Goal: Task Accomplishment & Management: Use online tool/utility

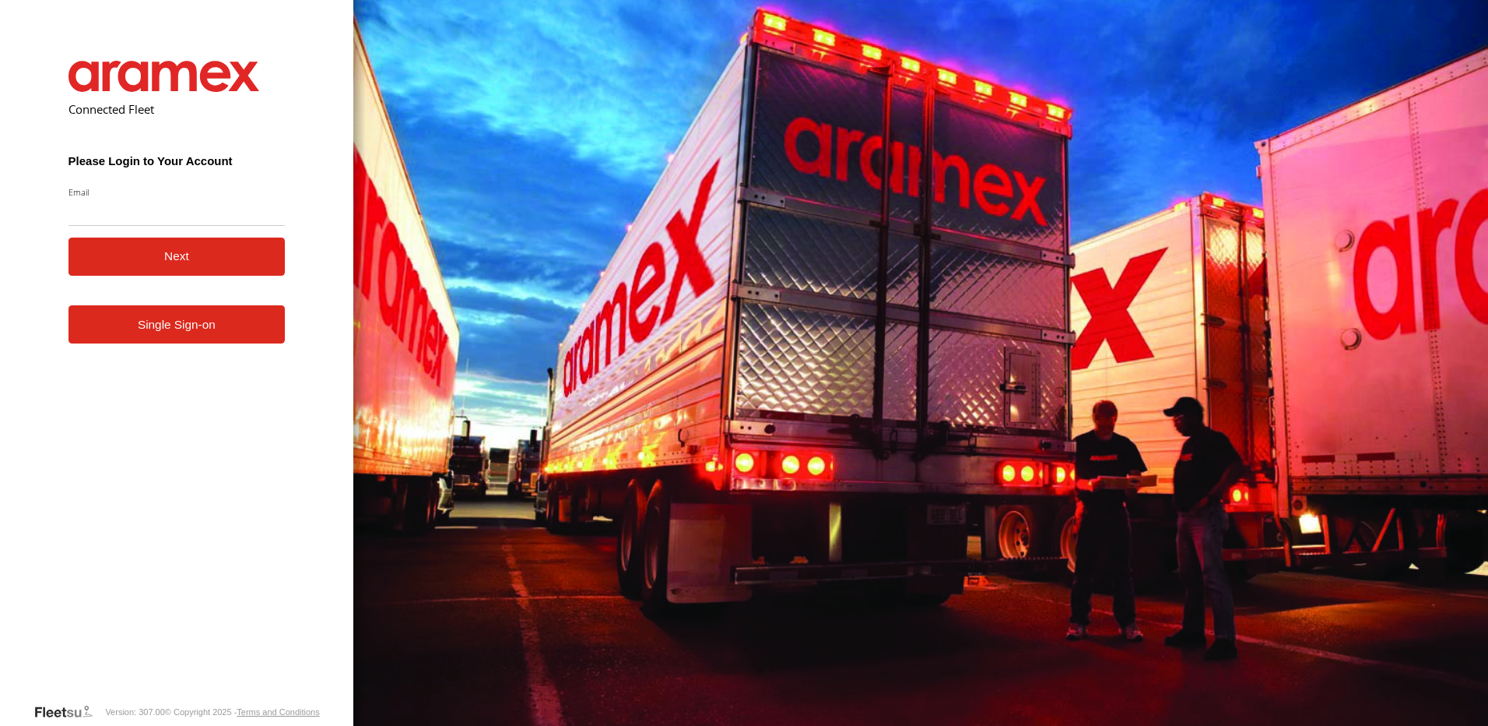
click at [262, 328] on link "Single Sign-on" at bounding box center [177, 324] width 217 height 38
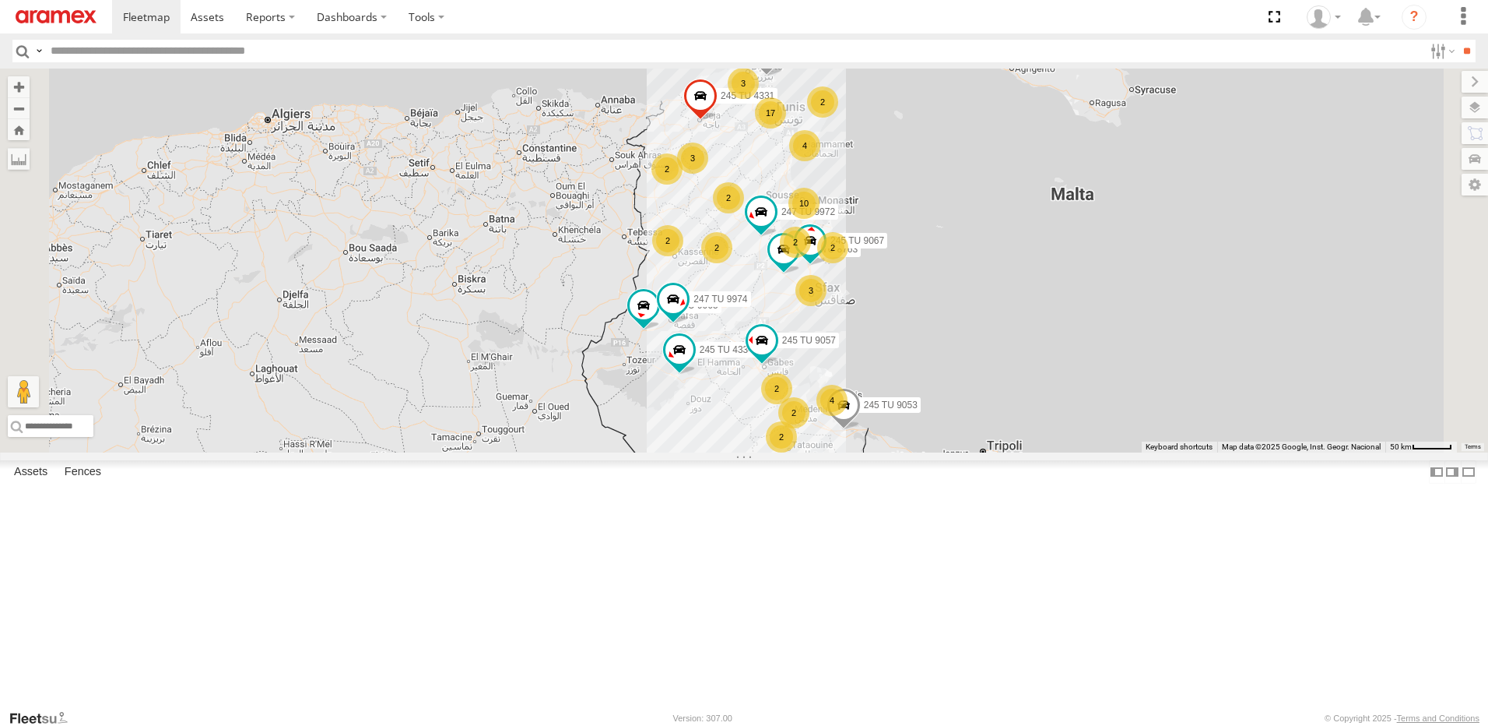
click at [827, 306] on div "3" at bounding box center [811, 290] width 31 height 31
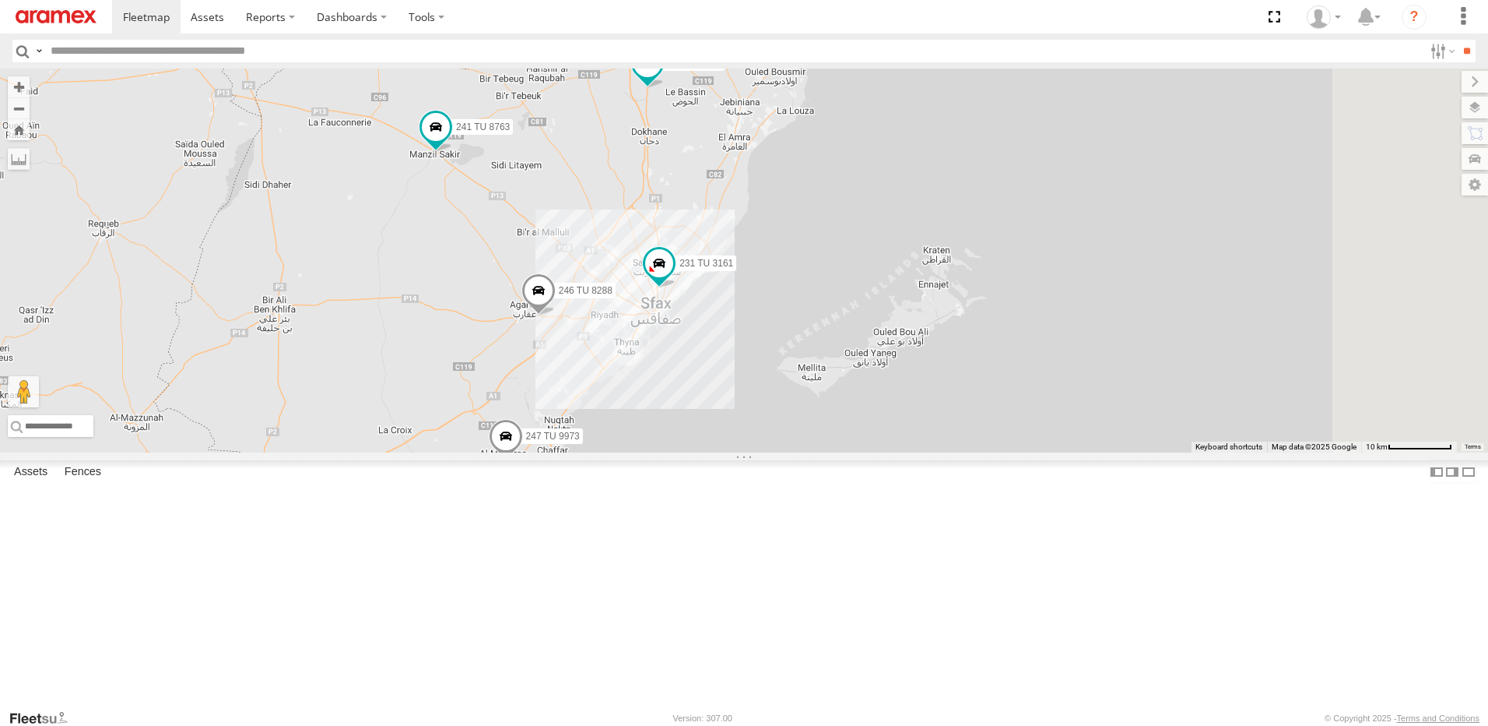
drag, startPoint x: 974, startPoint y: 395, endPoint x: 794, endPoint y: 507, distance: 211.9
click at [794, 452] on div "245 TU 4334 245 TU 9057 245 TU 9053 245 TU 4331 245 TU 9065 234 TU 2628 241 TU …" at bounding box center [744, 261] width 1488 height 384
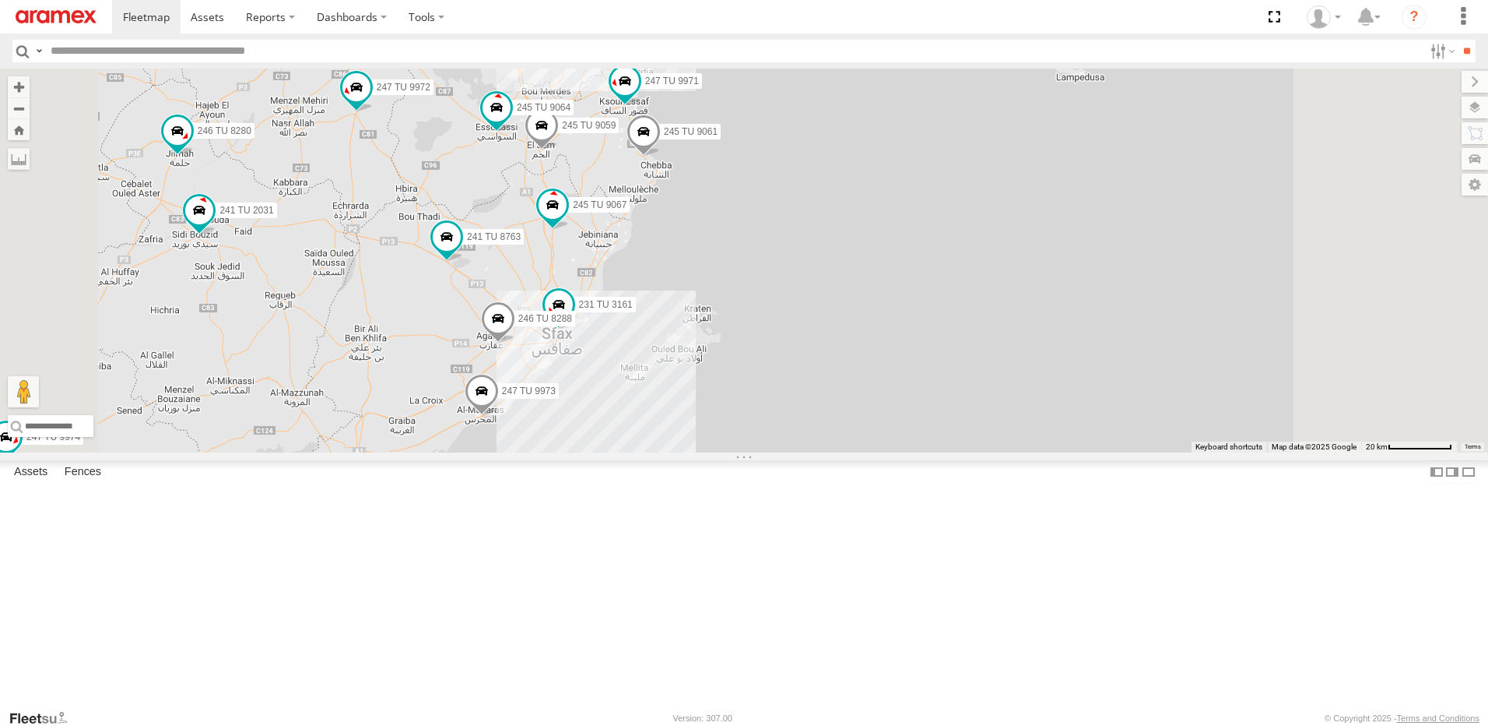
drag, startPoint x: 736, startPoint y: 275, endPoint x: 701, endPoint y: 386, distance: 116.5
click at [701, 386] on div "245 TU 4334 245 TU 9057 245 TU 9053 245 TU 4331 245 TU 9065 234 TU 2628 241 TU …" at bounding box center [744, 261] width 1488 height 384
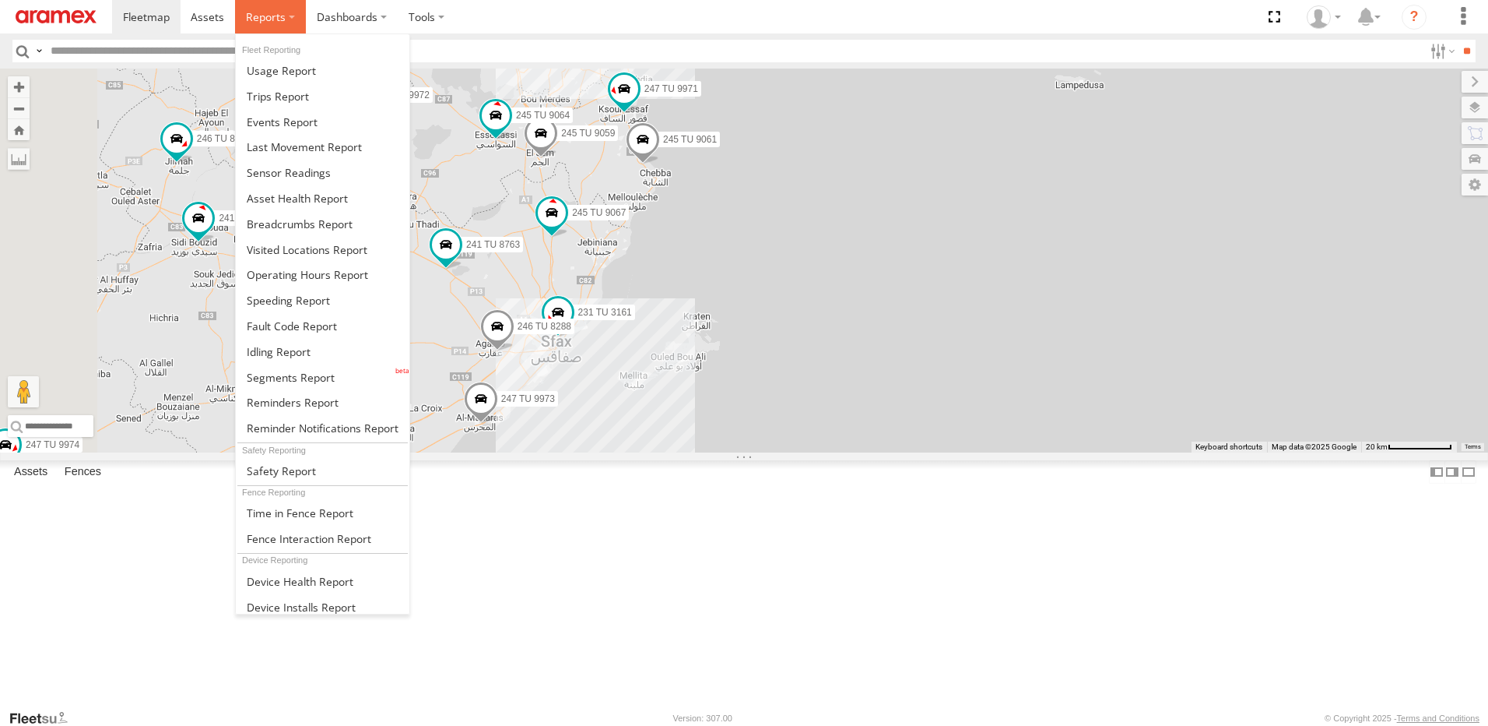
click at [278, 20] on span at bounding box center [266, 16] width 40 height 15
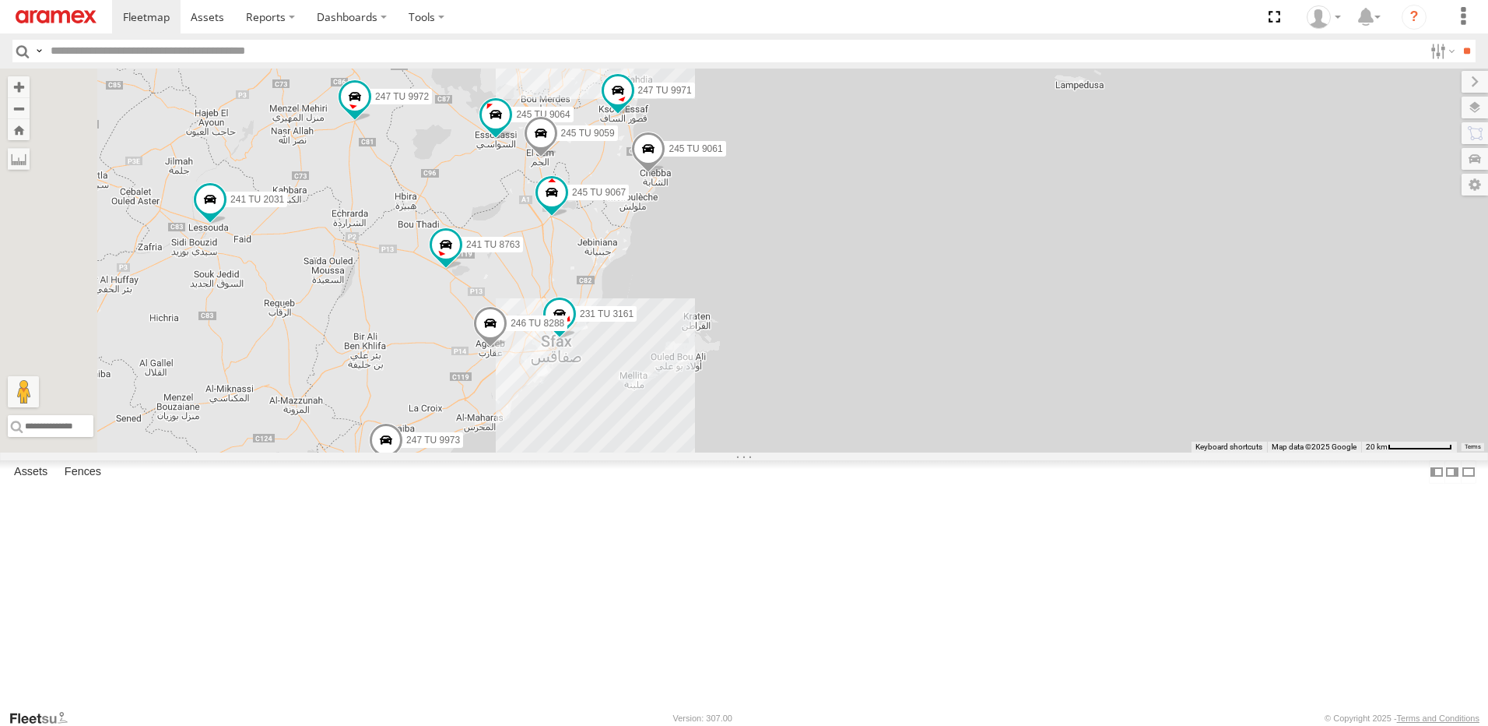
click at [1207, 322] on div "231 TU 3161 246 TU 8288 247 TU 7028 245 TU 9061 241 TU 8763 245 TU 9062 245 TU …" at bounding box center [744, 261] width 1488 height 384
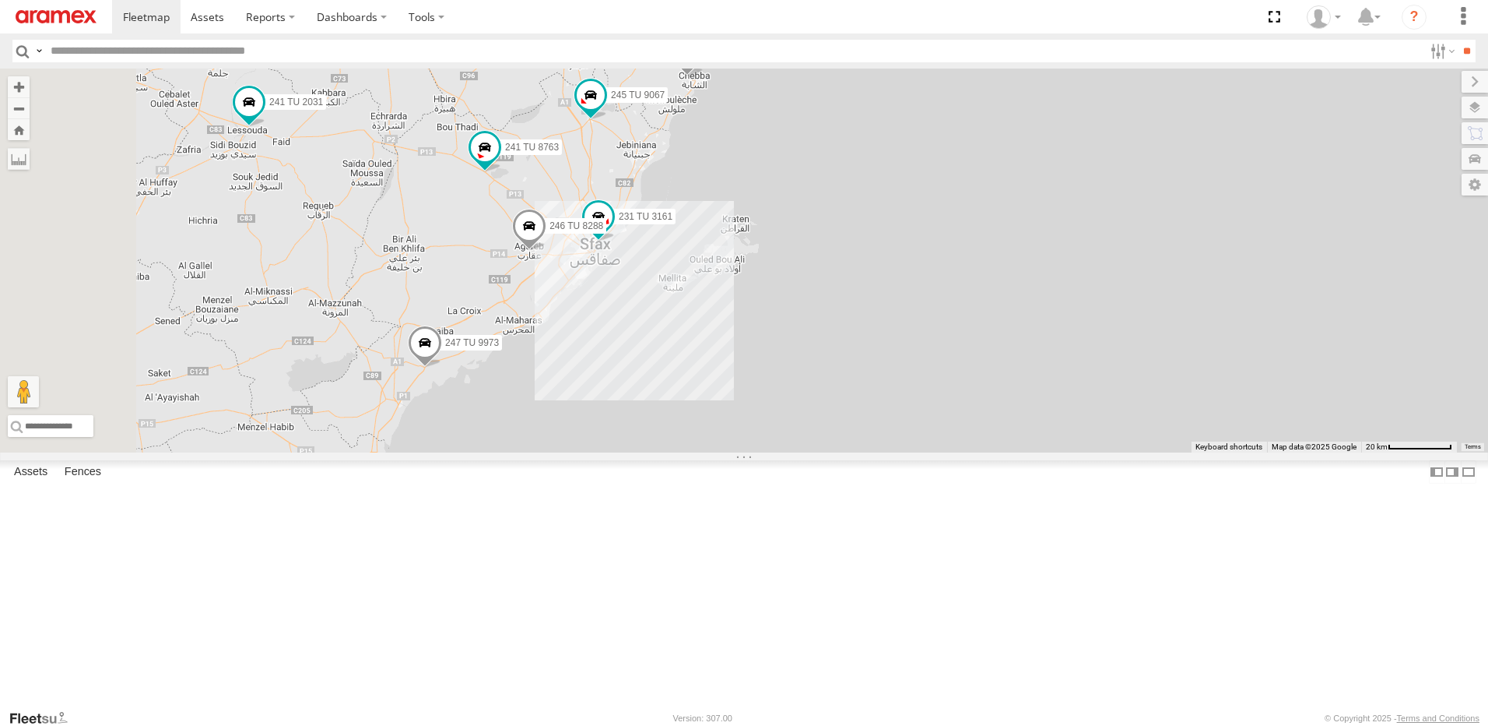
drag, startPoint x: 704, startPoint y: 448, endPoint x: 715, endPoint y: 421, distance: 28.9
click at [715, 421] on div "231 TU 3161 246 TU 8288 247 TU 7028 245 TU 9061 241 TU 8763 245 TU 9062 245 TU …" at bounding box center [744, 261] width 1488 height 384
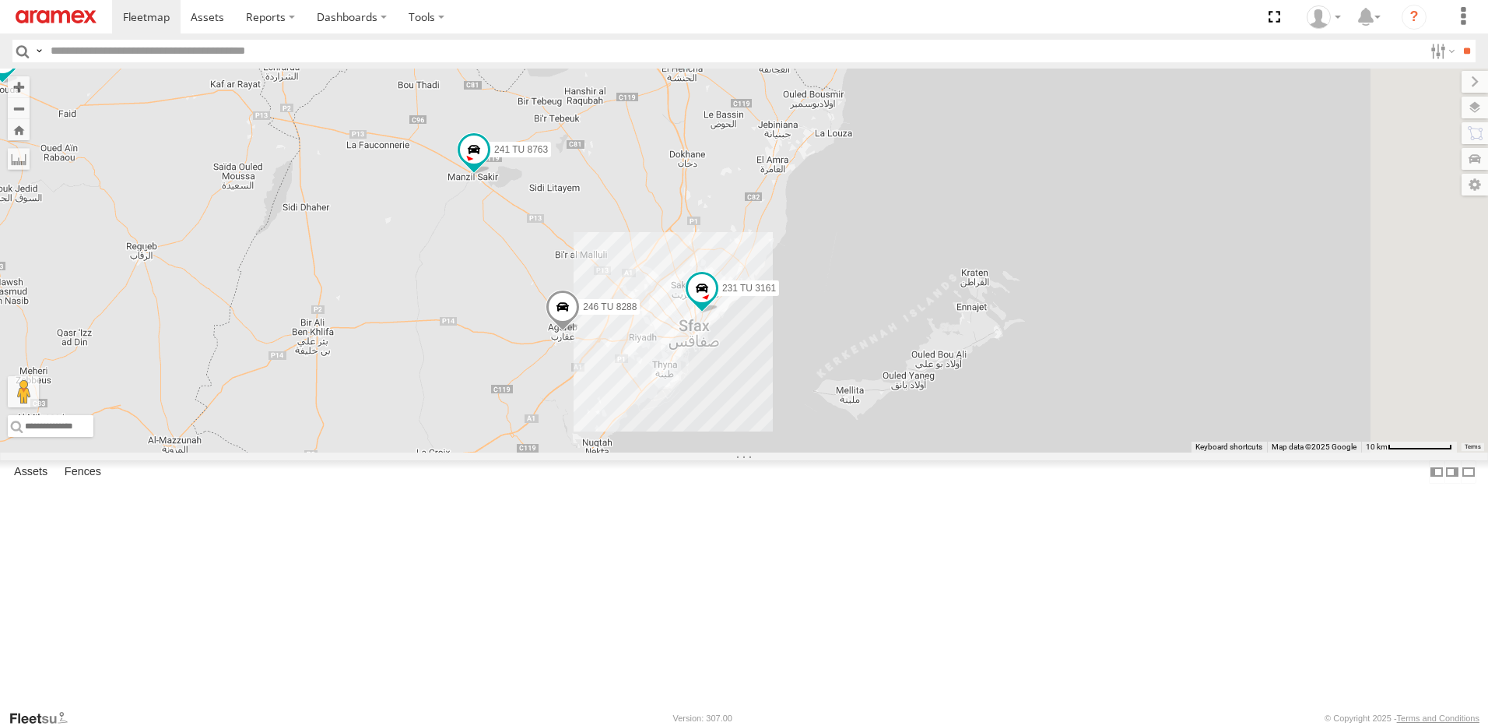
drag, startPoint x: 880, startPoint y: 337, endPoint x: 833, endPoint y: 475, distance: 145.7
click at [833, 452] on div "231 TU 3161 246 TU 8288 247 TU 7028 245 TU 9061 241 TU 8763 245 TU 9062 245 TU …" at bounding box center [744, 261] width 1488 height 384
click at [488, 163] on span at bounding box center [474, 149] width 28 height 28
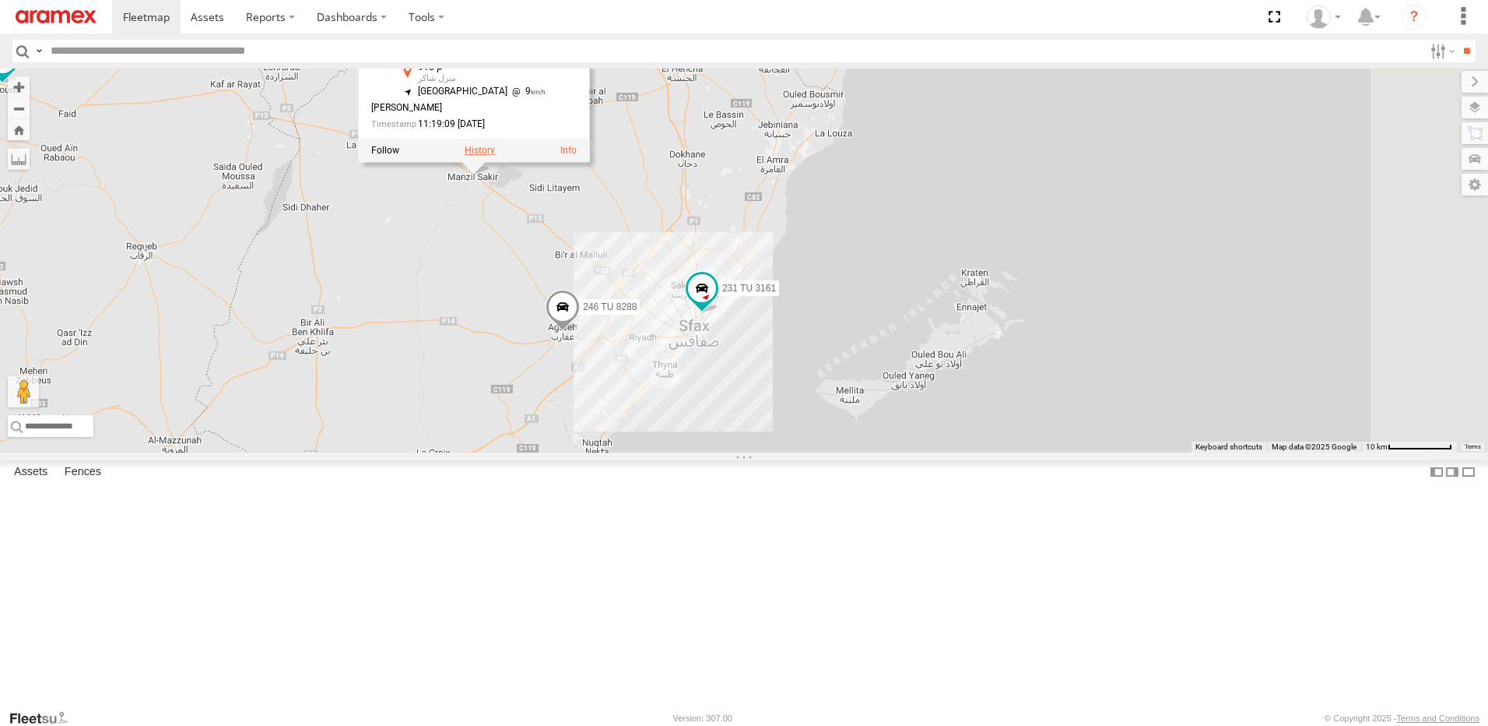
click at [495, 156] on label at bounding box center [480, 150] width 30 height 11
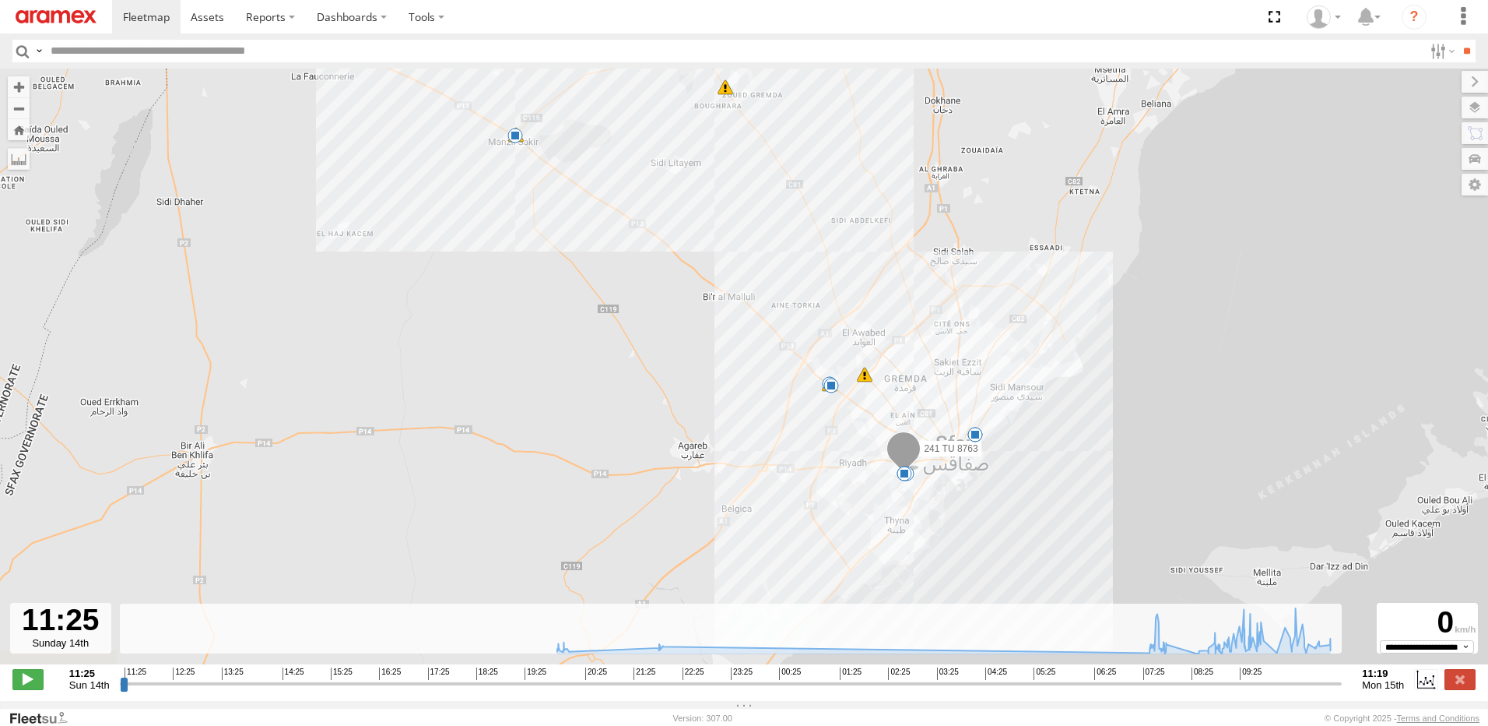
drag, startPoint x: 732, startPoint y: 543, endPoint x: 732, endPoint y: 402, distance: 140.1
click at [732, 402] on div "241 TU 8763 09:43 Mon 09:54 Mon 10:24 Mon 10:31 Mon 10:31 Mon 10:39 Mon 10:45 M…" at bounding box center [744, 375] width 1488 height 612
drag, startPoint x: 137, startPoint y: 695, endPoint x: 931, endPoint y: 759, distance: 796.6
type input "**********"
click at [931, 691] on input "range" at bounding box center [731, 683] width 1223 height 15
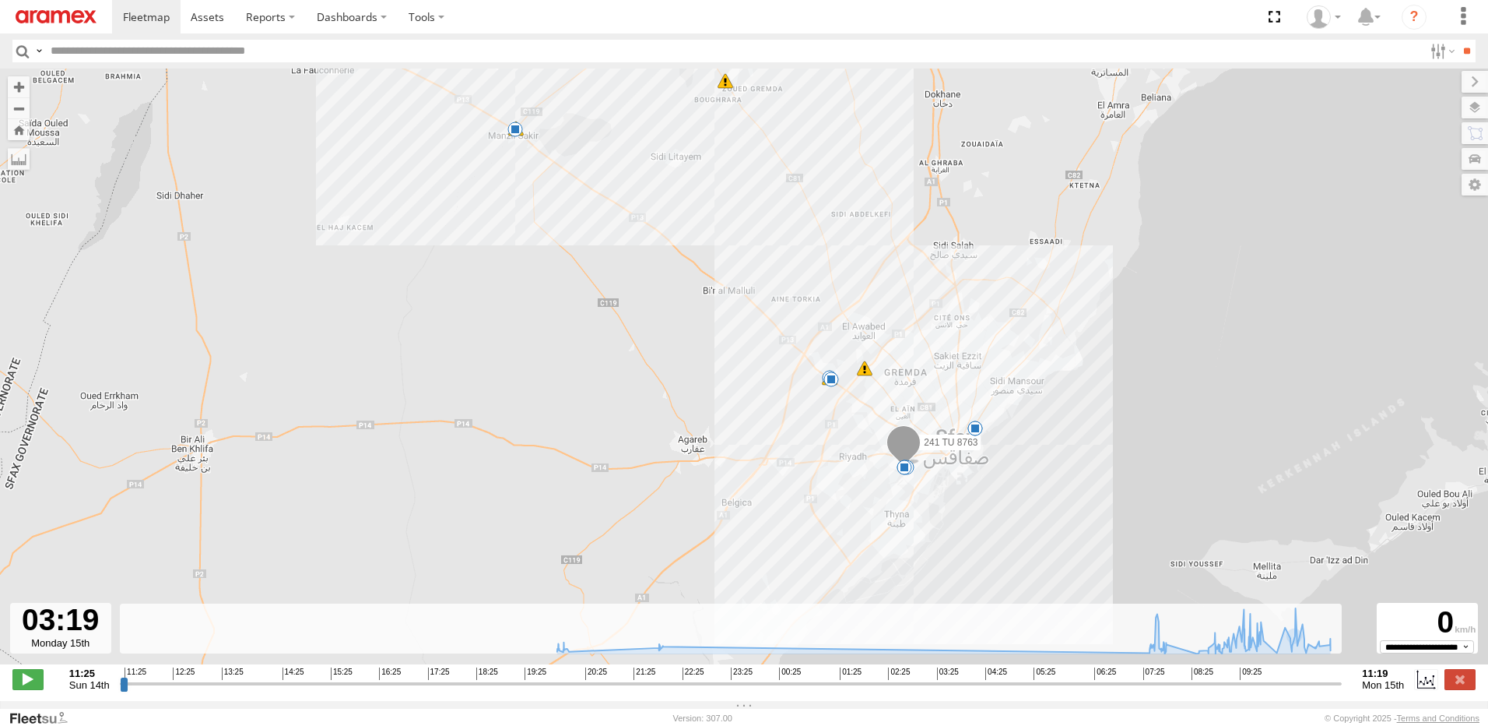
click at [1438, 66] on header "Search Query Asset ID Asset Label Registration Manufacturer Model VIN Job ID" at bounding box center [744, 50] width 1488 height 35
click at [1432, 57] on label at bounding box center [1441, 51] width 33 height 23
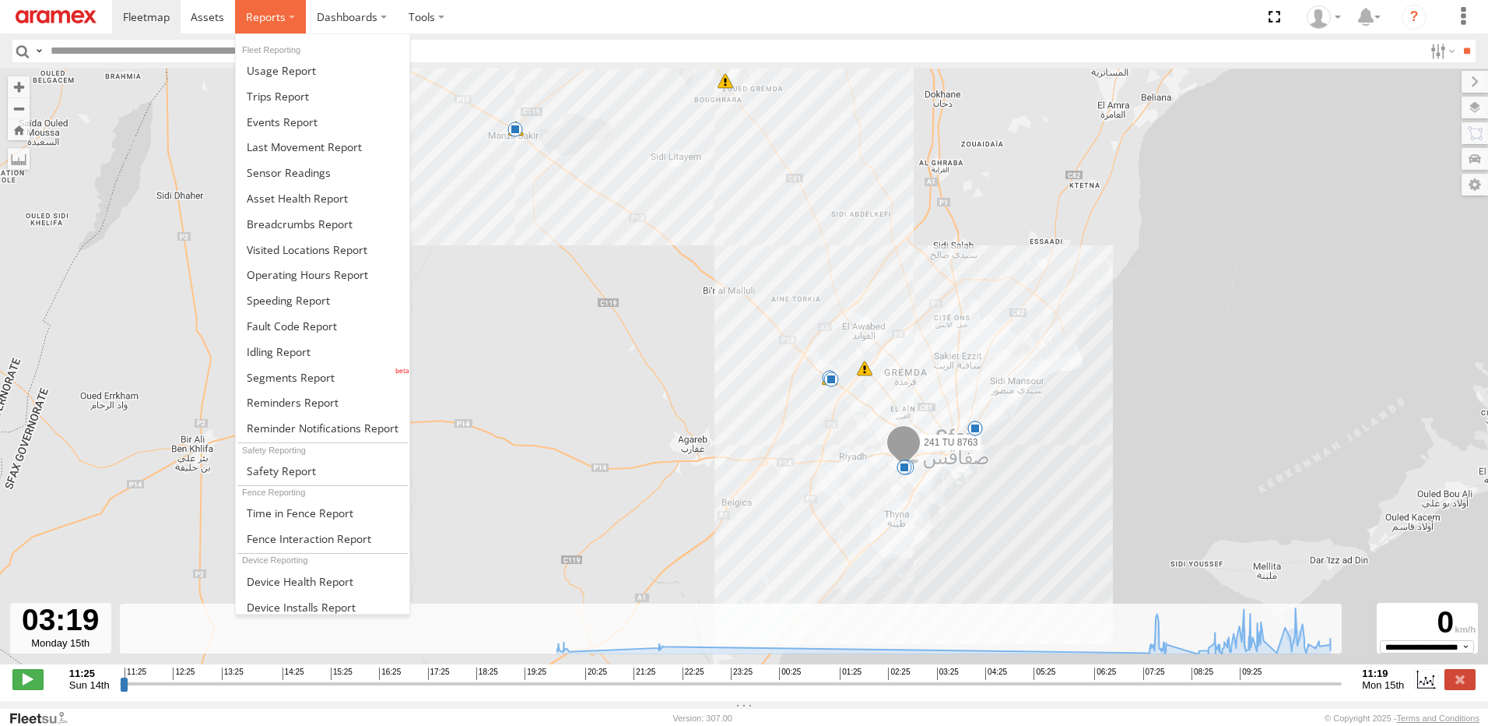
click at [265, 19] on span at bounding box center [266, 16] width 40 height 15
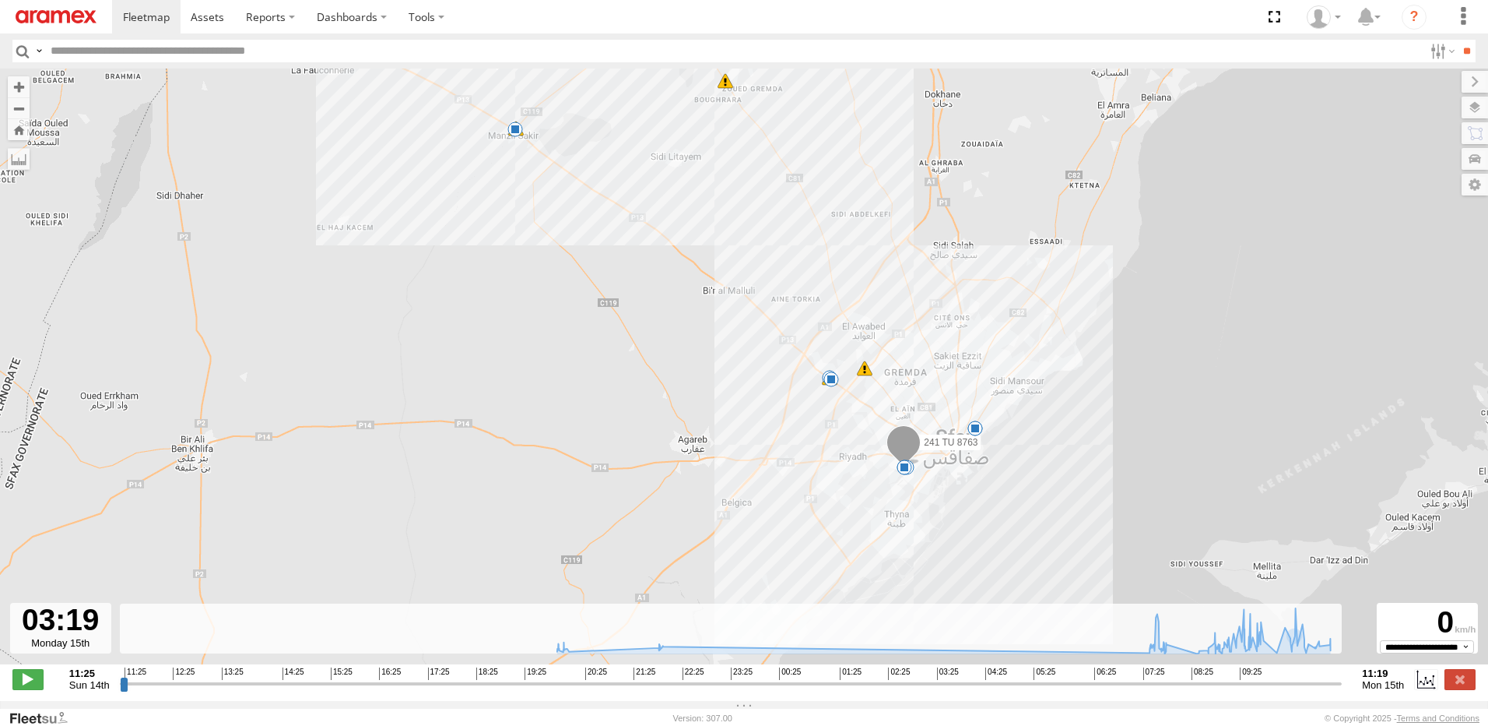
click at [56, 8] on link at bounding box center [56, 16] width 112 height 33
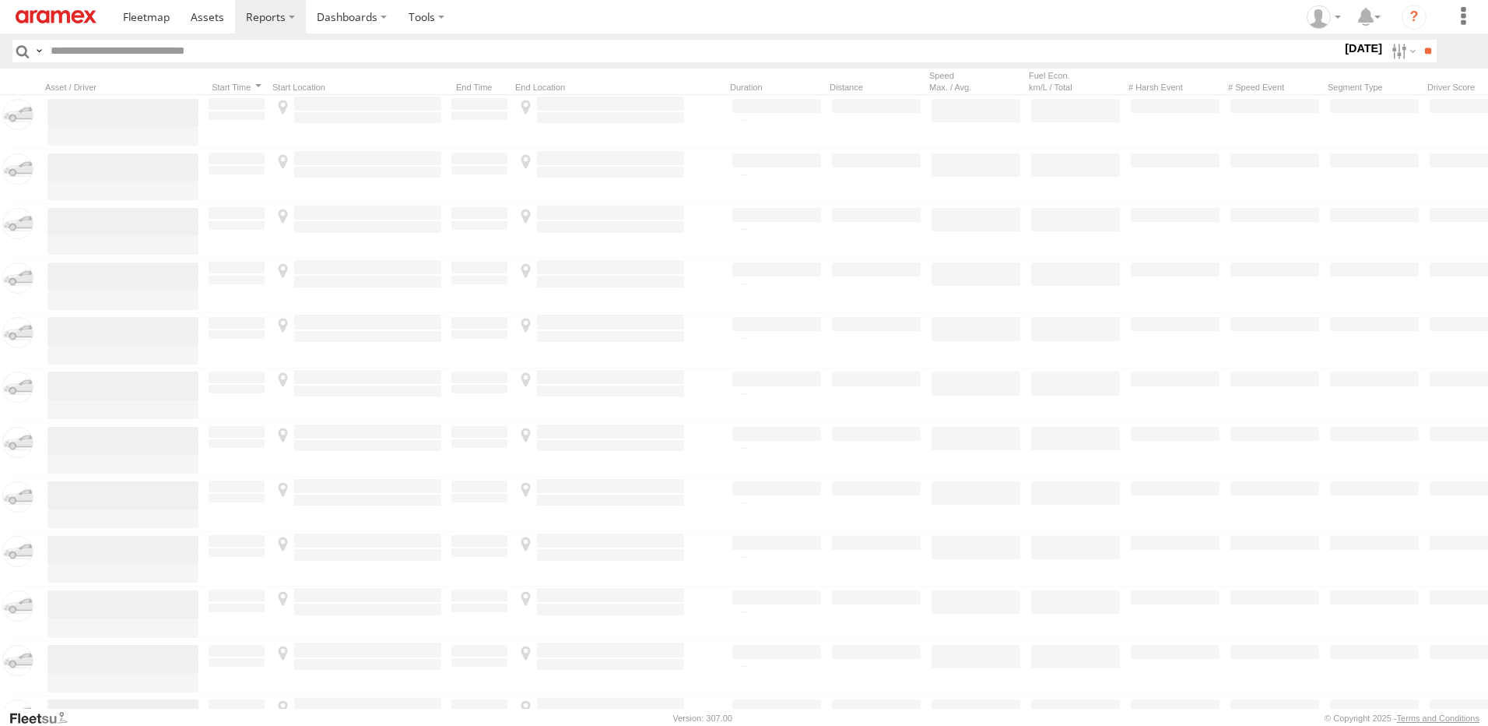
click at [1097, 23] on section at bounding box center [798, 16] width 1372 height 33
click at [1396, 50] on label at bounding box center [1402, 51] width 33 height 23
click at [0, 0] on label at bounding box center [0, 0] width 0 height 0
click at [1426, 47] on input "**" at bounding box center [1428, 51] width 18 height 23
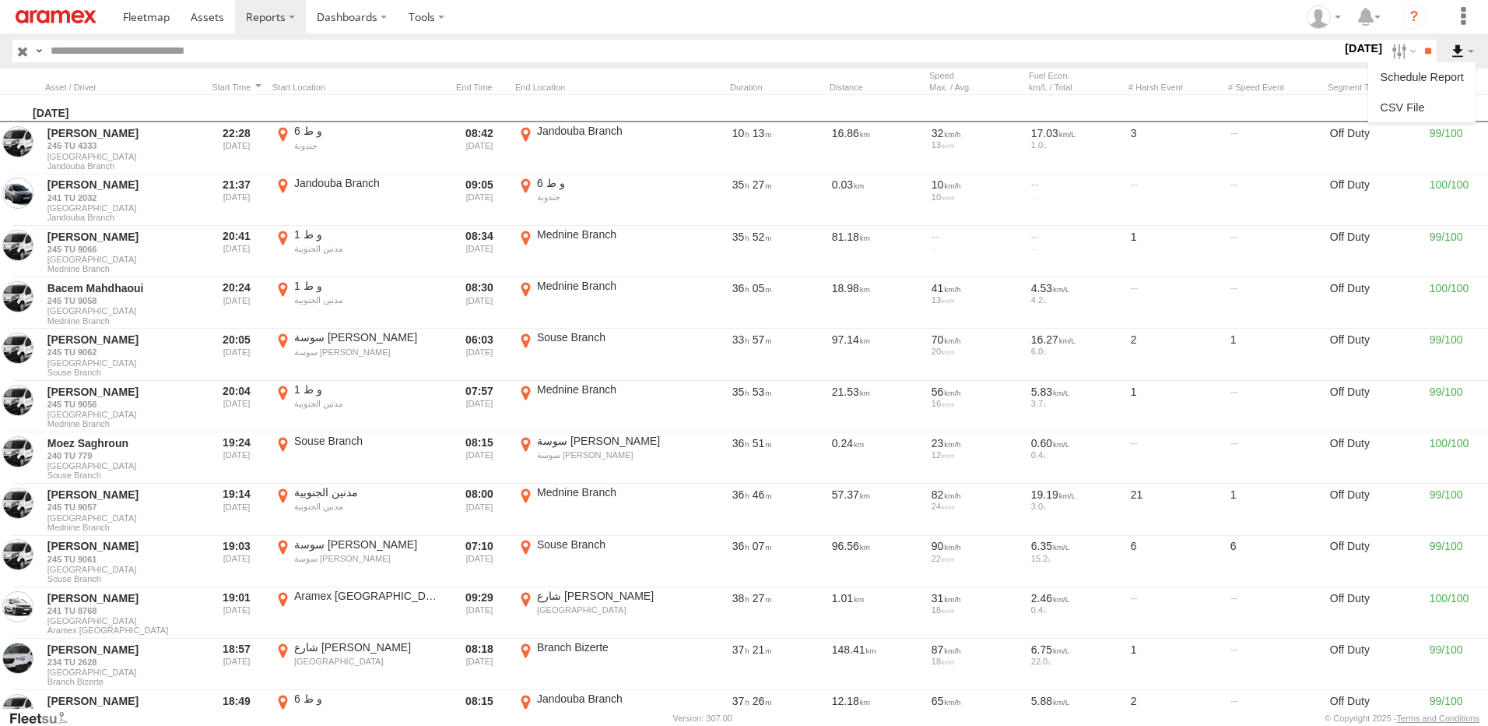
click at [1466, 54] on label at bounding box center [1463, 51] width 26 height 23
click at [1398, 113] on link at bounding box center [1422, 107] width 95 height 23
click at [802, 24] on section at bounding box center [798, 16] width 1372 height 33
click at [1386, 55] on label at bounding box center [1402, 51] width 33 height 23
click at [0, 0] on span "Sfax Office" at bounding box center [0, 0] width 0 height 0
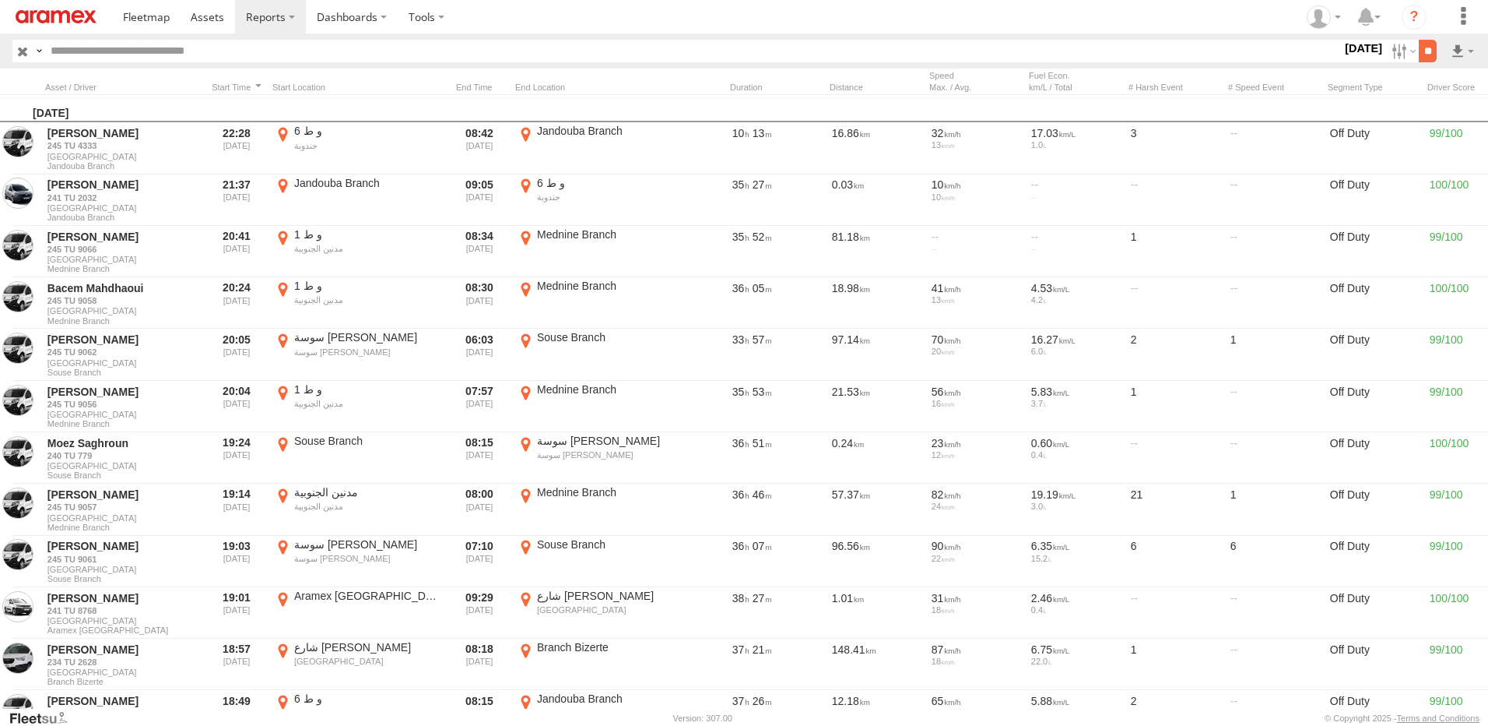
click at [1426, 48] on input "**" at bounding box center [1428, 51] width 18 height 23
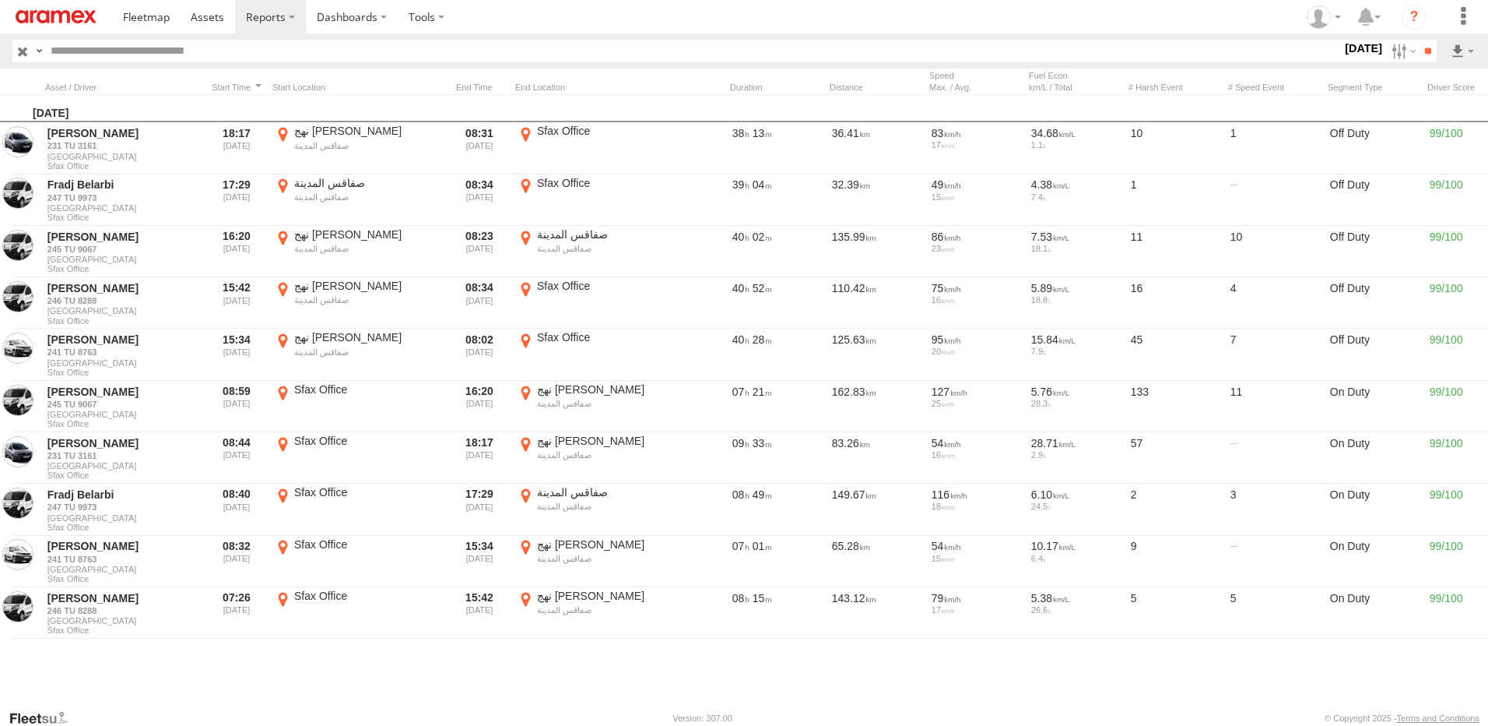
click at [0, 0] on span "Sfax Office" at bounding box center [0, 0] width 0 height 0
click at [1390, 51] on label at bounding box center [1402, 51] width 33 height 23
click at [0, 0] on label at bounding box center [0, 0] width 0 height 0
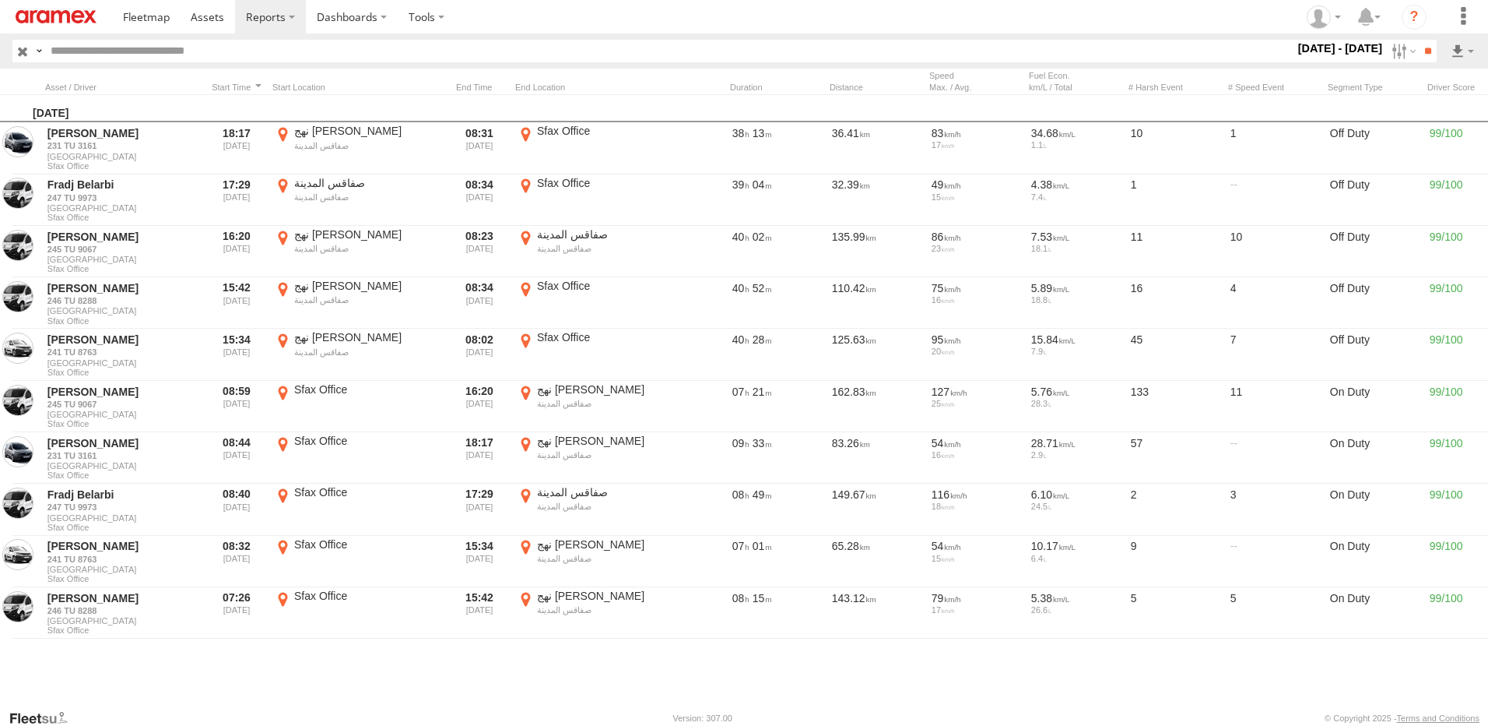
click at [0, 0] on label at bounding box center [0, 0] width 0 height 0
click at [0, 0] on span "Yesterday" at bounding box center [0, 0] width 0 height 0
click at [1419, 60] on input "**" at bounding box center [1428, 51] width 18 height 23
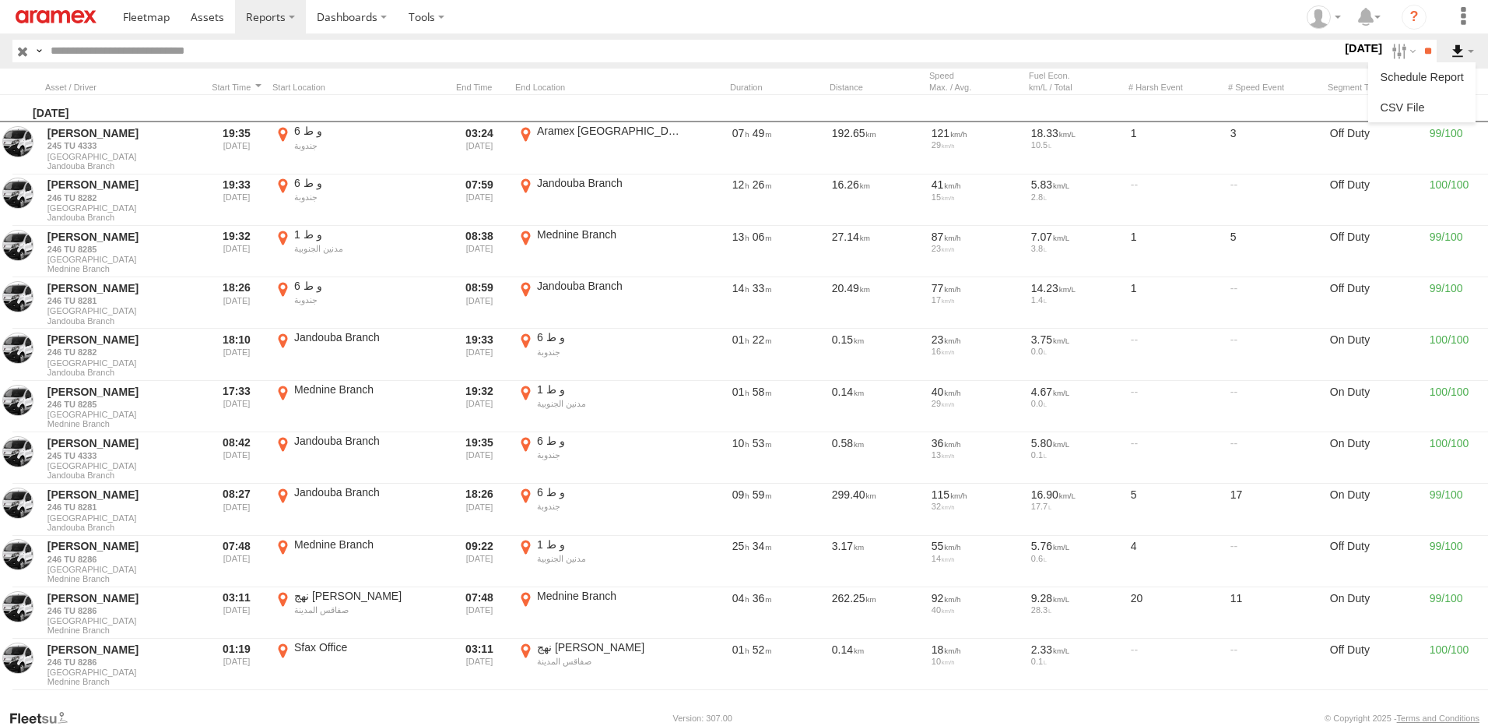
click at [1458, 55] on label at bounding box center [1463, 51] width 26 height 23
click at [1416, 100] on link at bounding box center [1422, 107] width 95 height 23
click at [1459, 52] on label at bounding box center [1463, 51] width 26 height 23
click at [1443, 72] on label at bounding box center [1422, 76] width 95 height 23
click at [0, 0] on label "×" at bounding box center [0, 0] width 0 height 0
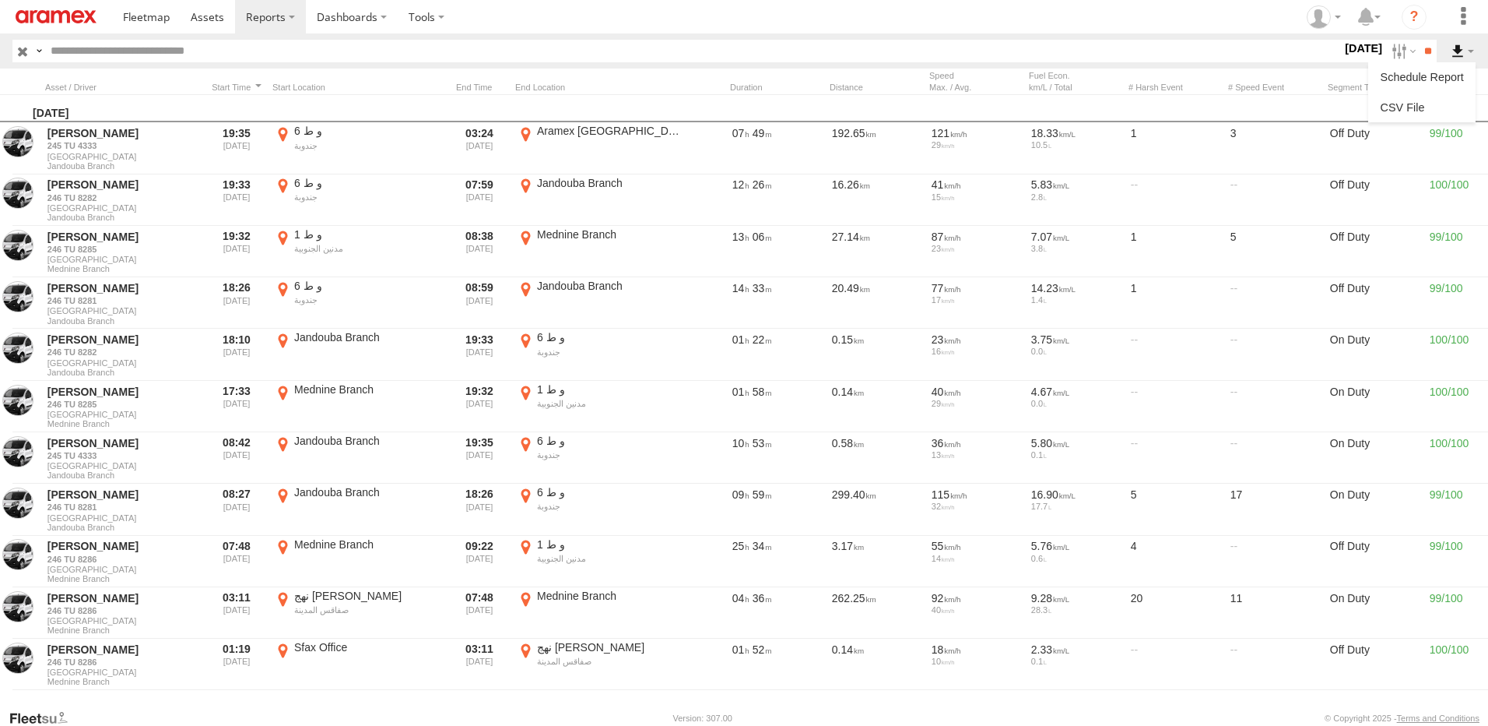
click at [1467, 52] on label at bounding box center [1463, 51] width 26 height 23
click at [1410, 114] on link at bounding box center [1422, 107] width 95 height 23
click at [717, 16] on section at bounding box center [798, 16] width 1372 height 33
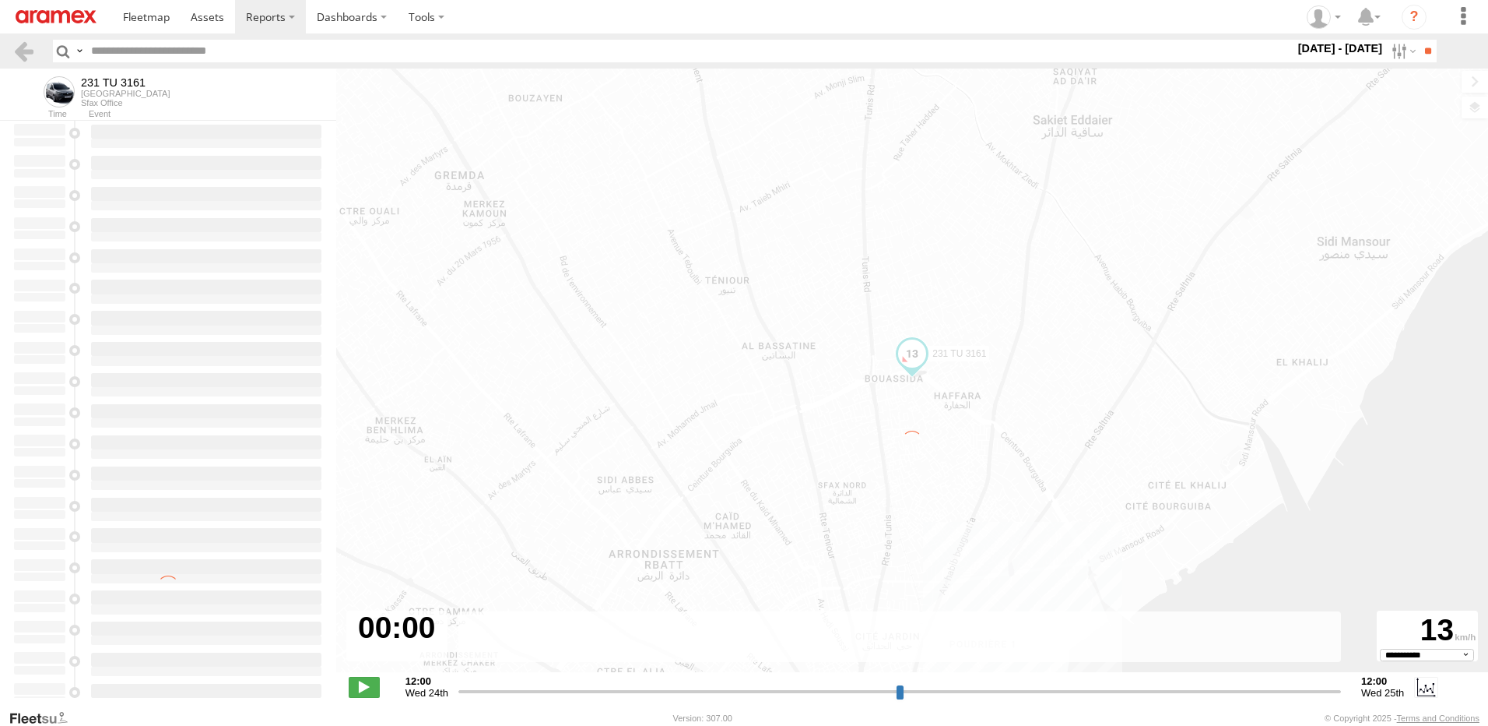
select select "**********"
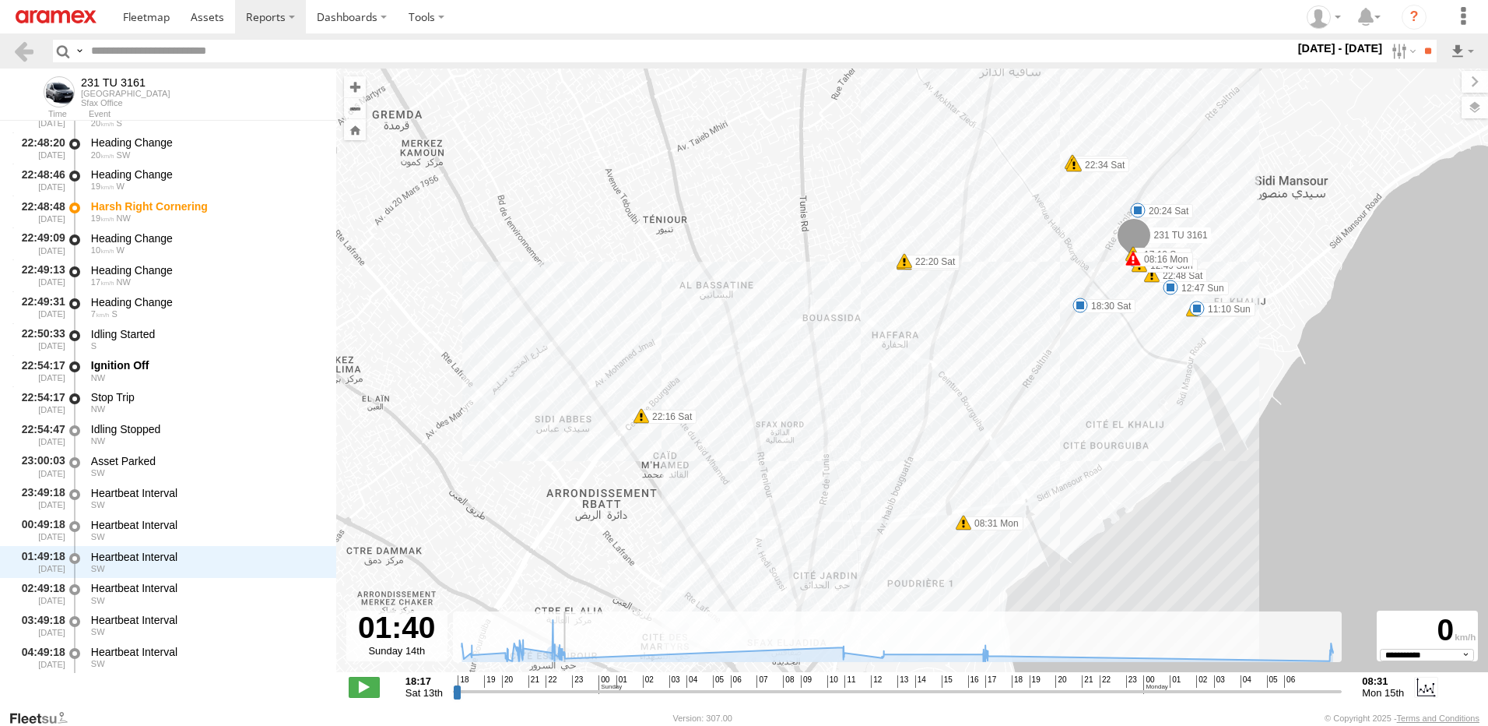
scroll to position [7400, 0]
type input "**********"
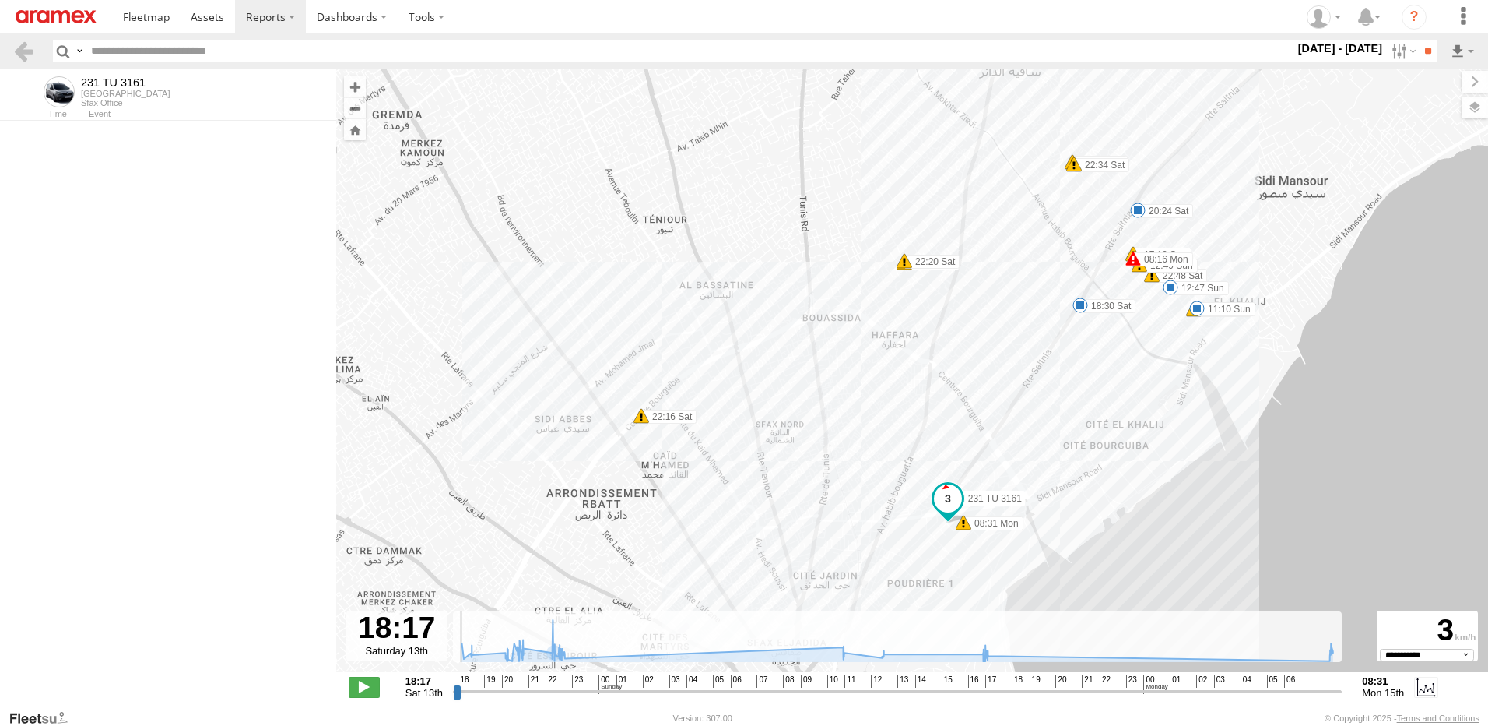
scroll to position [0, 0]
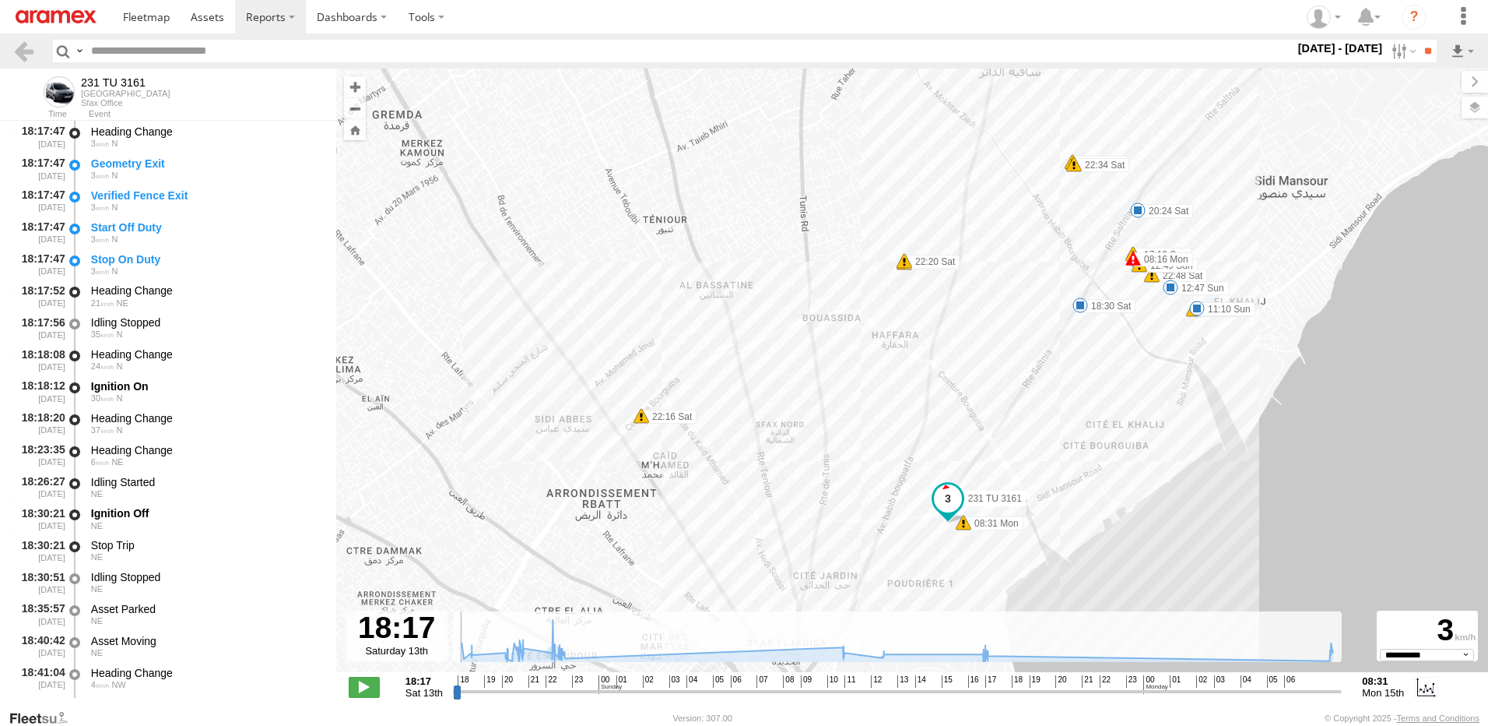
drag, startPoint x: 466, startPoint y: 695, endPoint x: 441, endPoint y: 682, distance: 27.5
click at [453, 684] on input "range" at bounding box center [897, 691] width 889 height 15
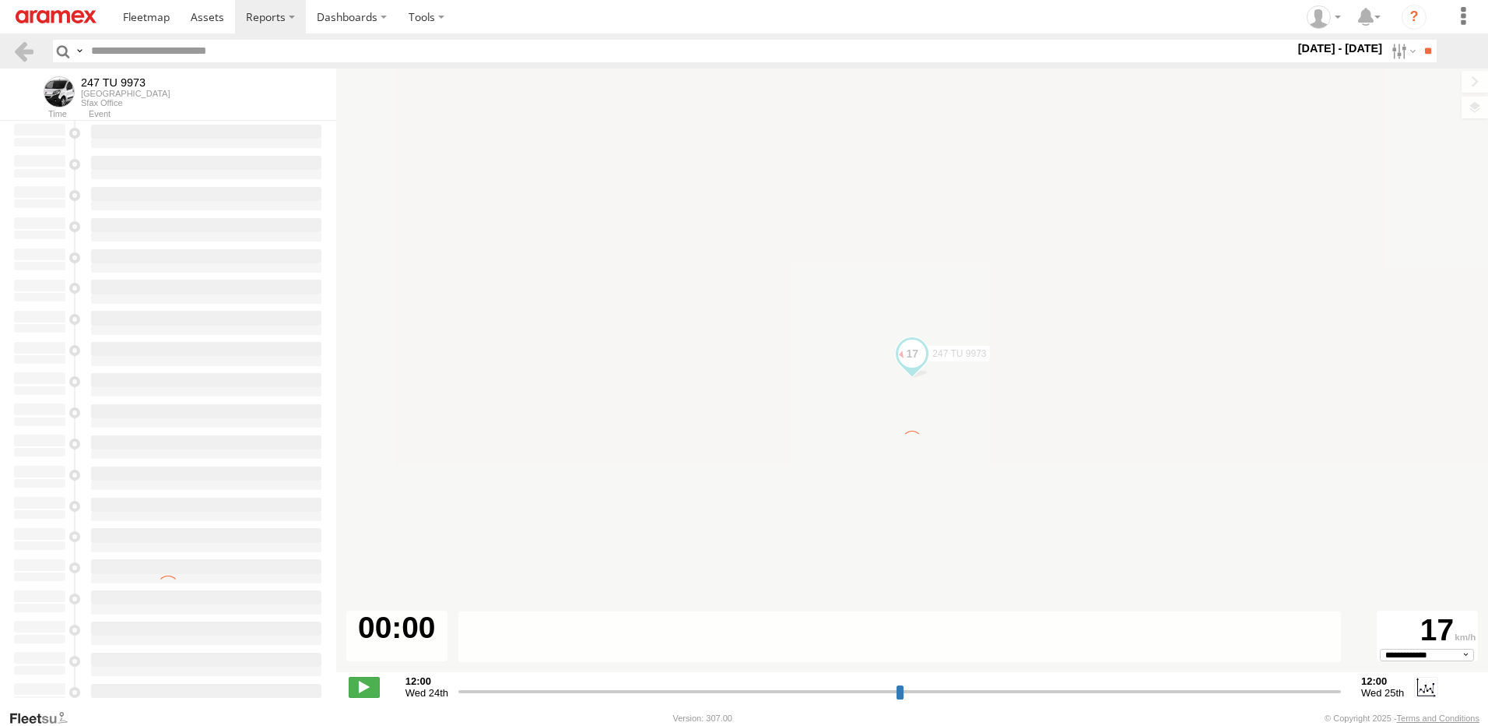
select select "**********"
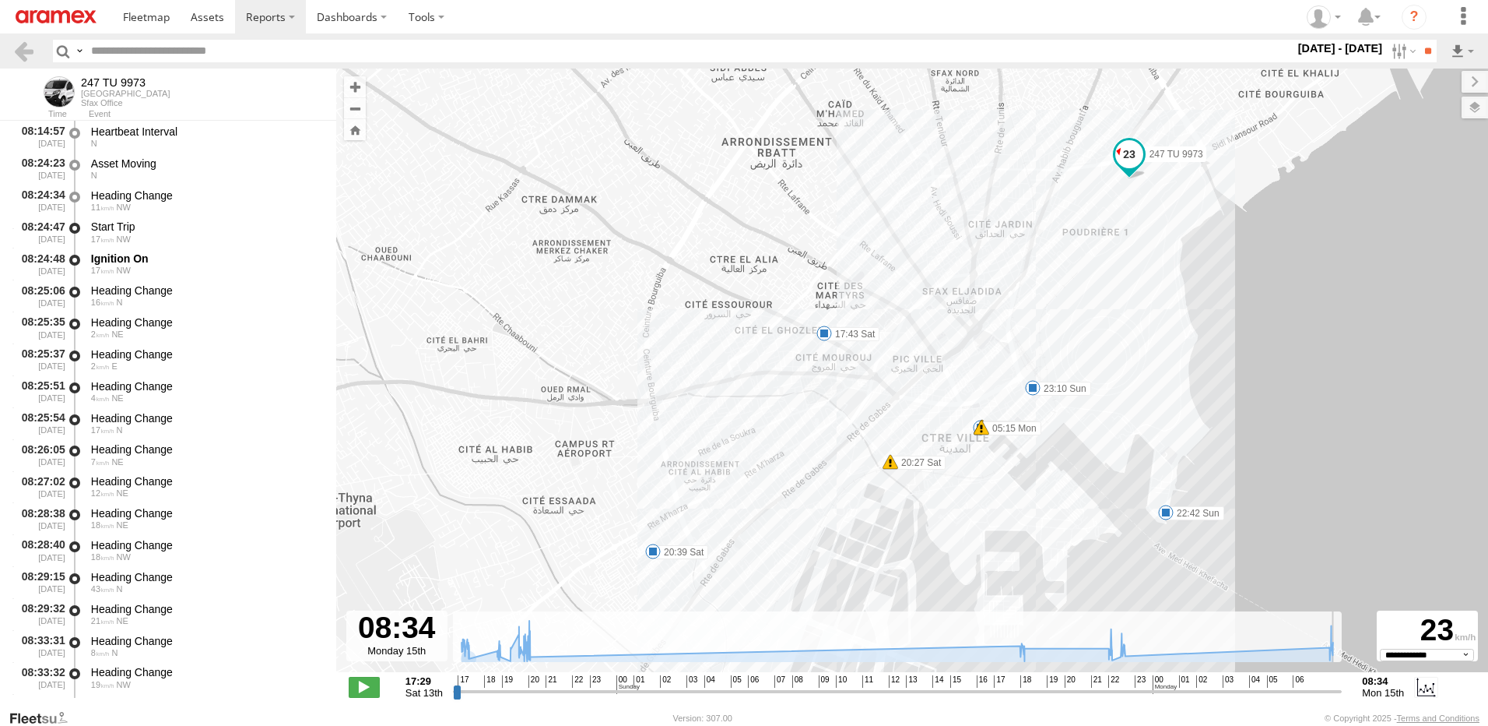
scroll to position [9150, 0]
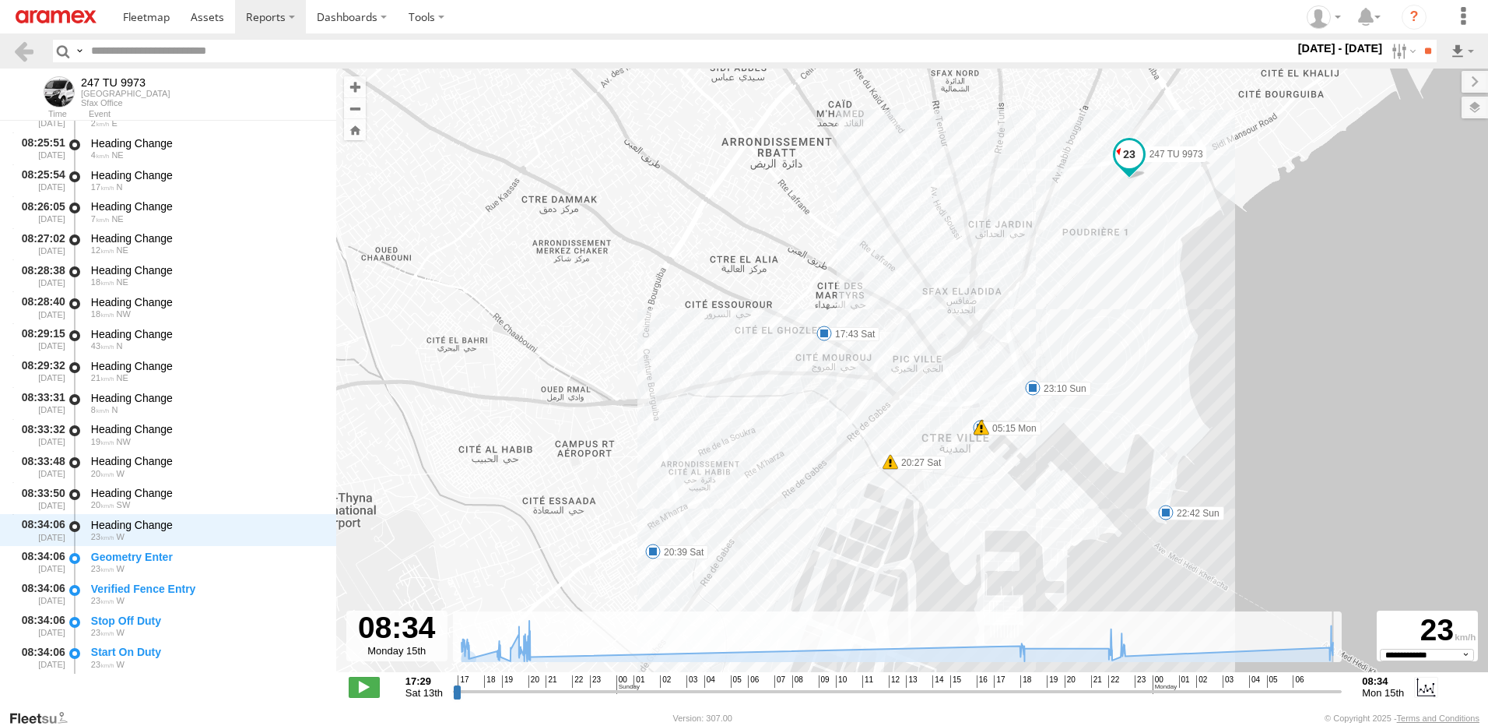
drag, startPoint x: 455, startPoint y: 690, endPoint x: 1344, endPoint y: 682, distance: 889.1
type input "**********"
click at [1342, 684] on input "range" at bounding box center [897, 691] width 889 height 15
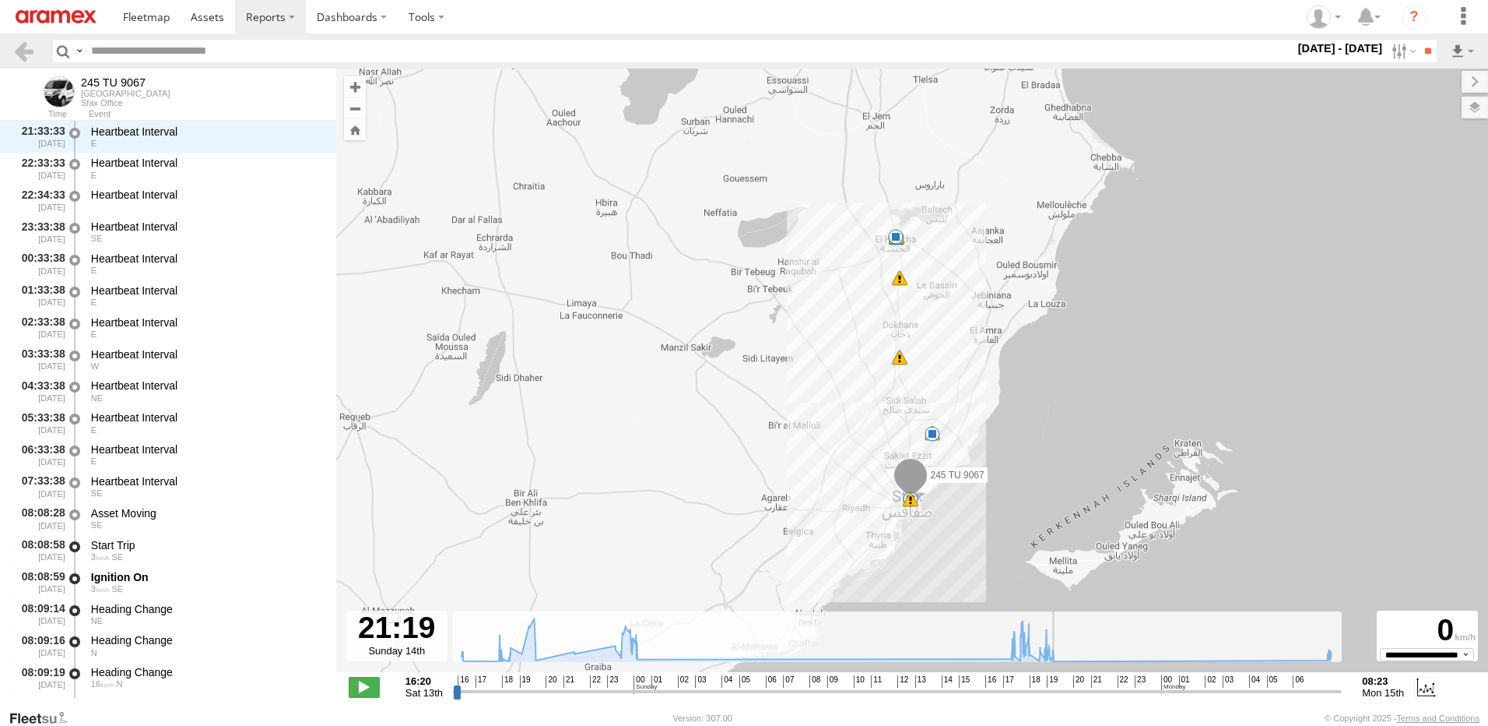
drag, startPoint x: 459, startPoint y: 692, endPoint x: 1094, endPoint y: 716, distance: 634.9
type input "**********"
click at [1094, 698] on input "range" at bounding box center [897, 691] width 889 height 15
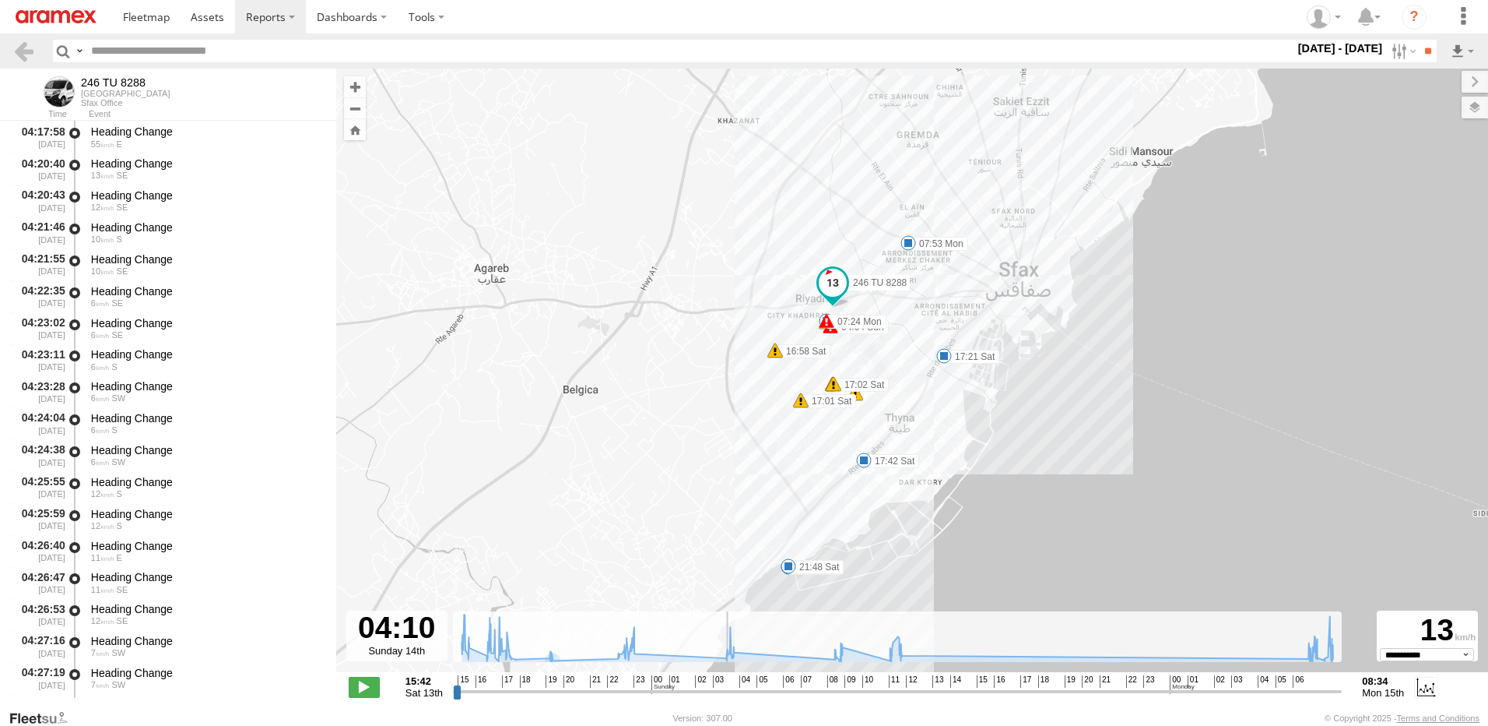
scroll to position [10752, 0]
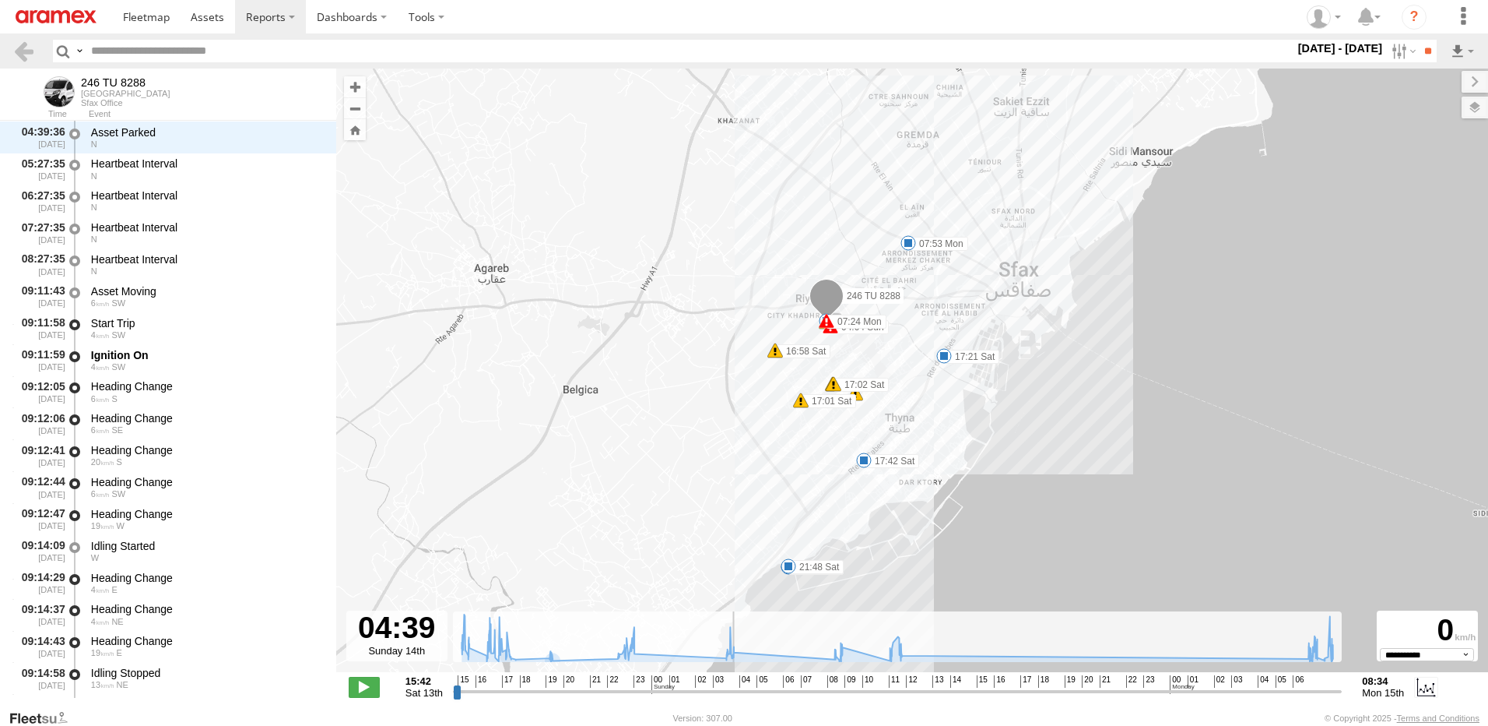
drag, startPoint x: 455, startPoint y: 691, endPoint x: 736, endPoint y: 673, distance: 281.6
click at [736, 684] on input "range" at bounding box center [897, 691] width 889 height 15
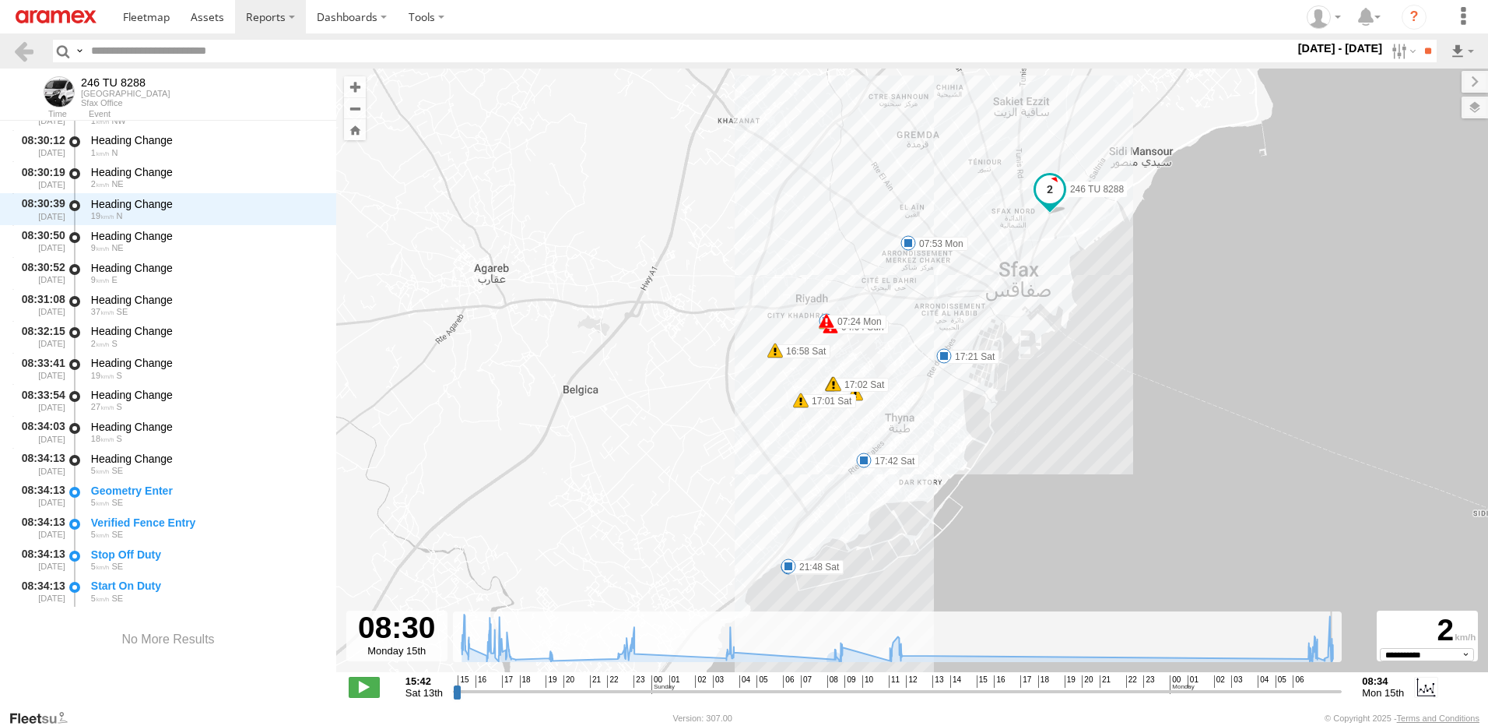
scroll to position [20381, 0]
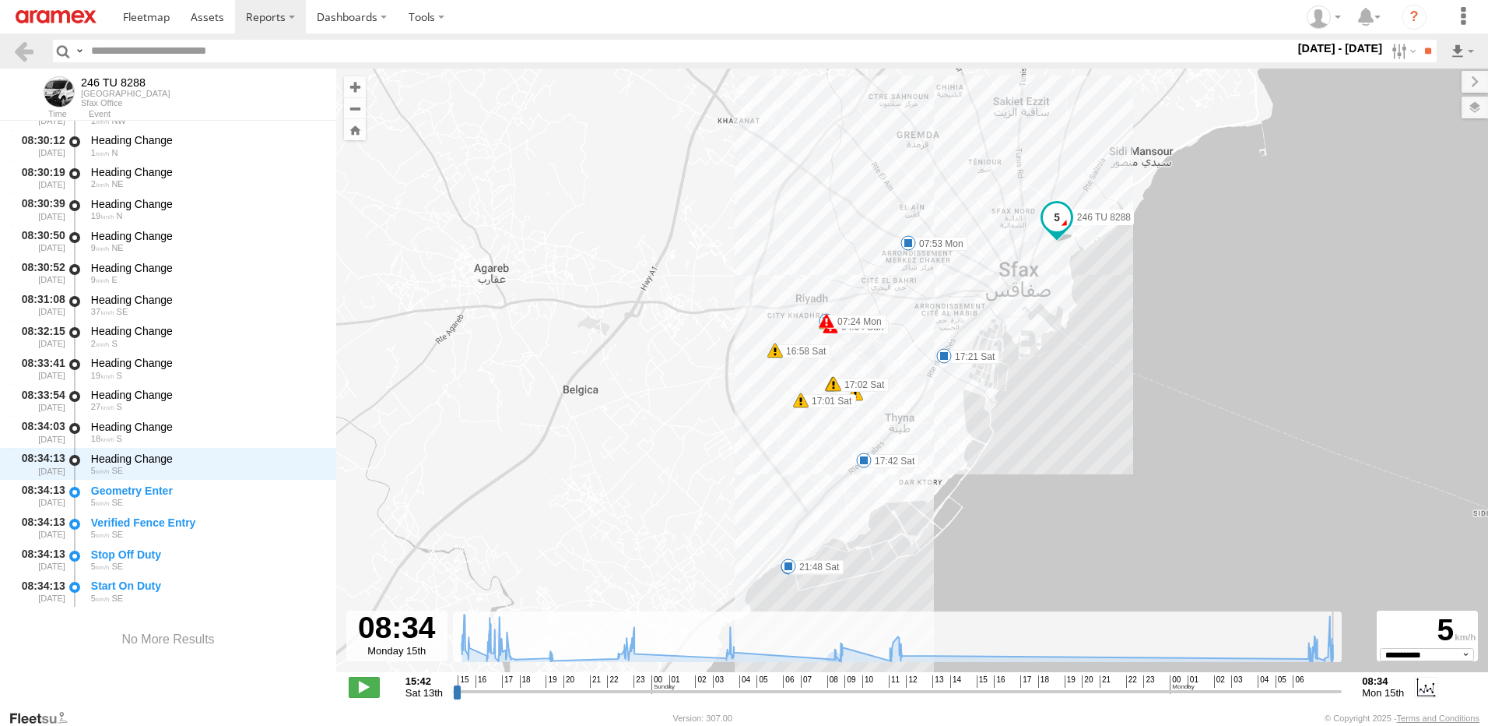
drag, startPoint x: 736, startPoint y: 694, endPoint x: 1343, endPoint y: 737, distance: 608.0
click at [1342, 698] on input "range" at bounding box center [897, 691] width 889 height 15
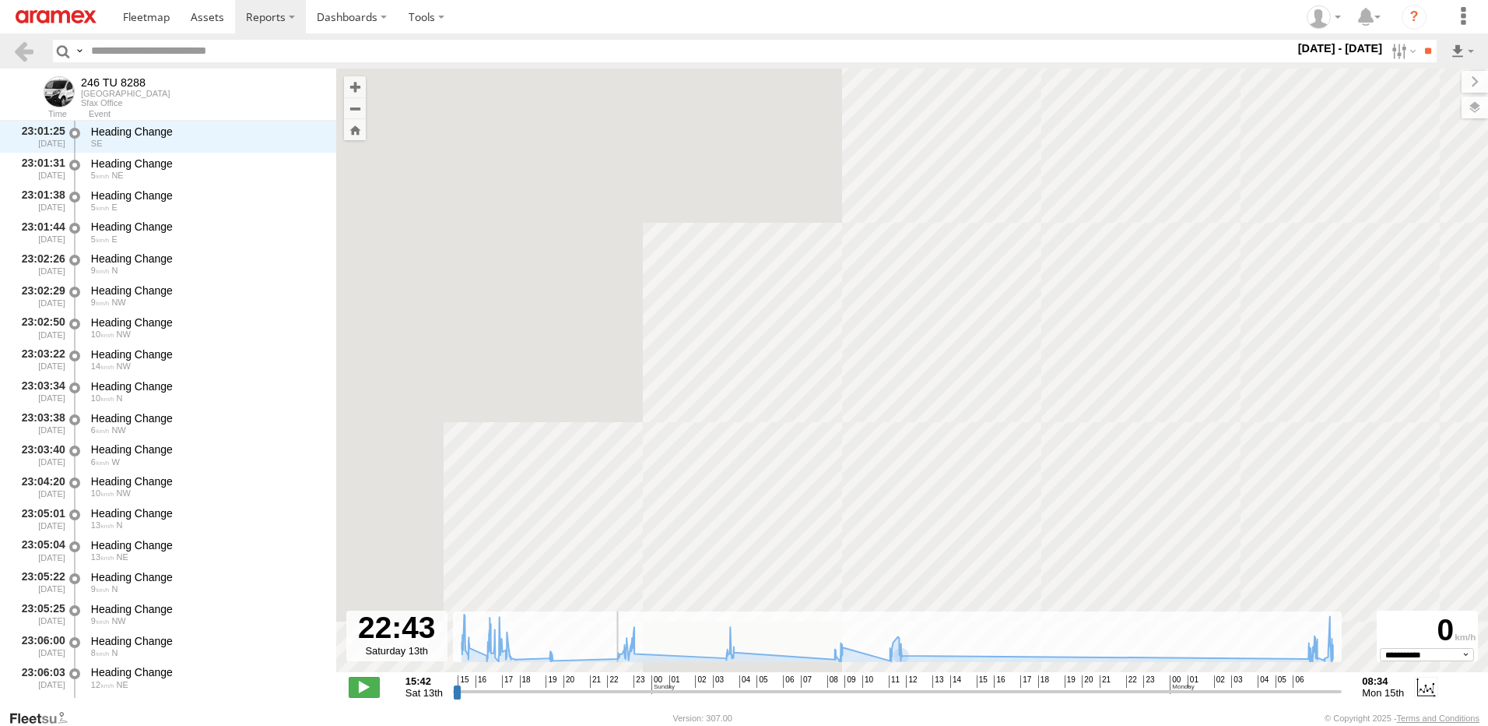
scroll to position [7284, 0]
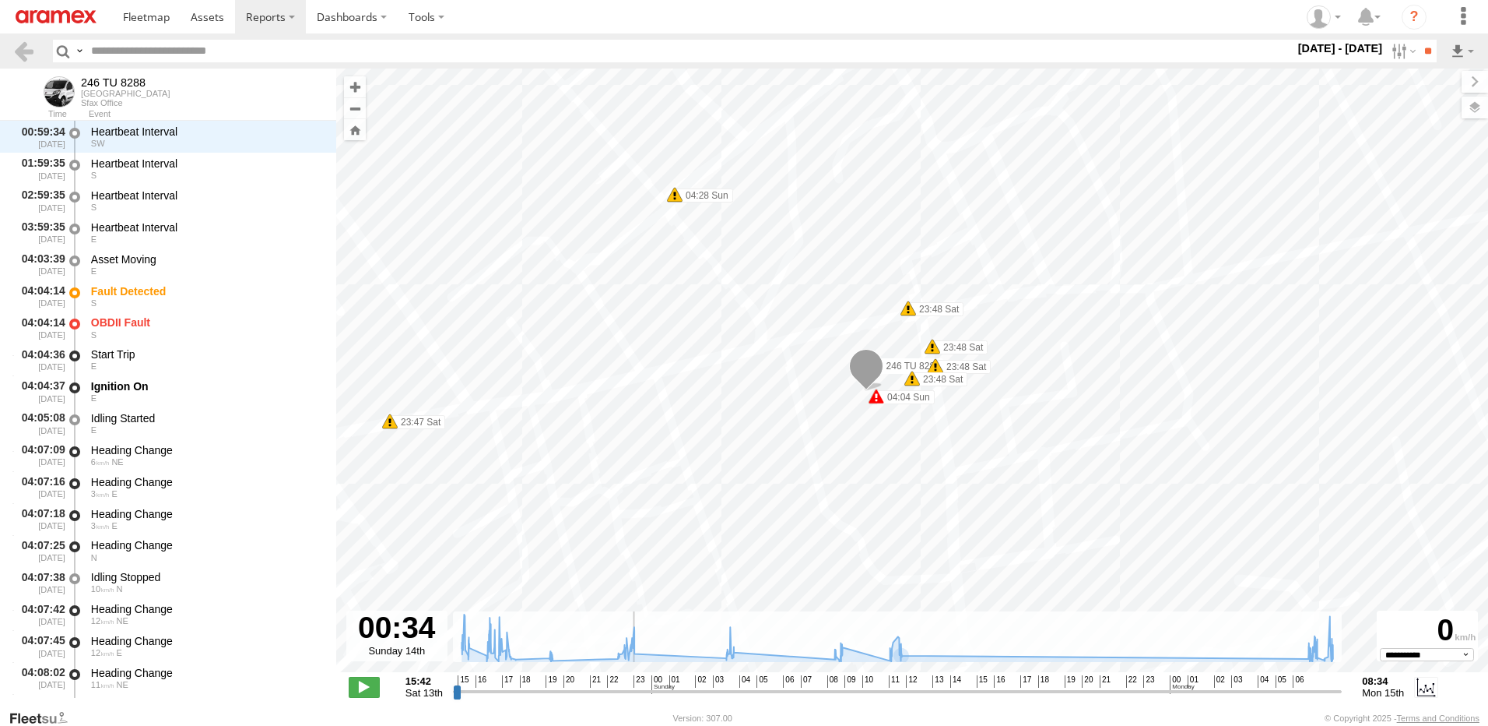
drag, startPoint x: 1336, startPoint y: 687, endPoint x: 648, endPoint y: 675, distance: 687.5
click at [648, 684] on input "range" at bounding box center [897, 691] width 889 height 15
click at [878, 402] on span at bounding box center [877, 396] width 16 height 16
click at [800, 486] on div "246 TU 8288 16:58 Sat 17:01 Sat 17:02 Sat 17:02 Sat 17:21 Sat 17:42 Sat 19:00 S…" at bounding box center [912, 379] width 1152 height 620
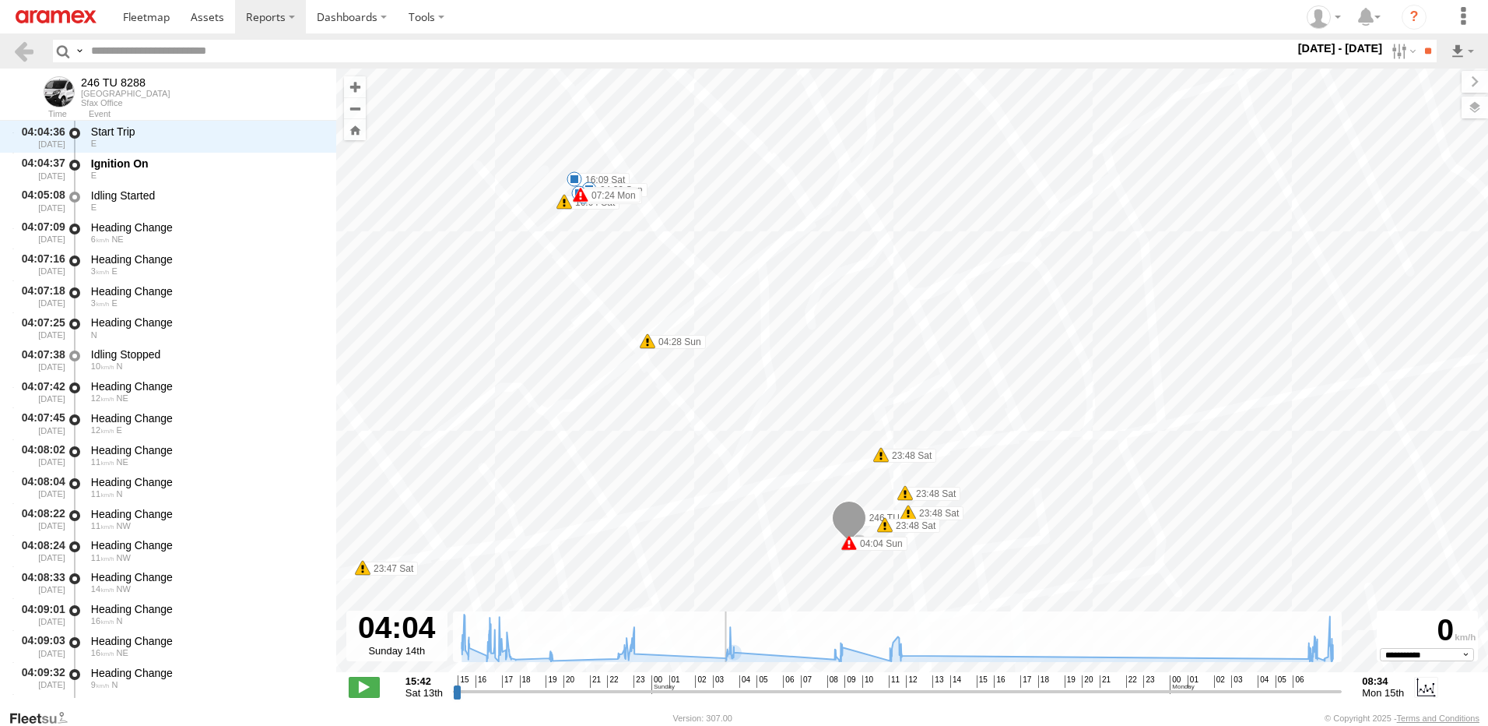
drag, startPoint x: 655, startPoint y: 691, endPoint x: 723, endPoint y: 684, distance: 68.9
type input "**********"
click at [723, 684] on input "range" at bounding box center [897, 691] width 889 height 15
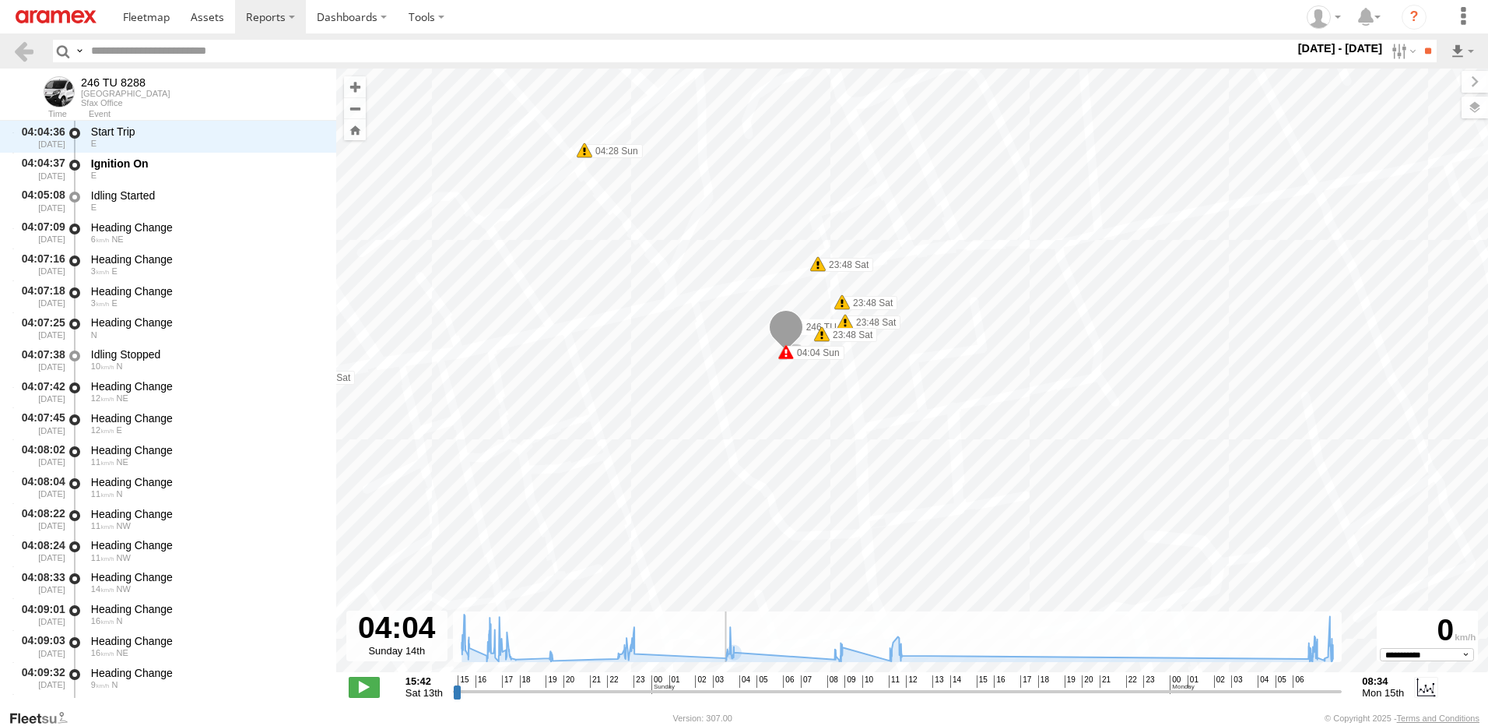
scroll to position [9956, 0]
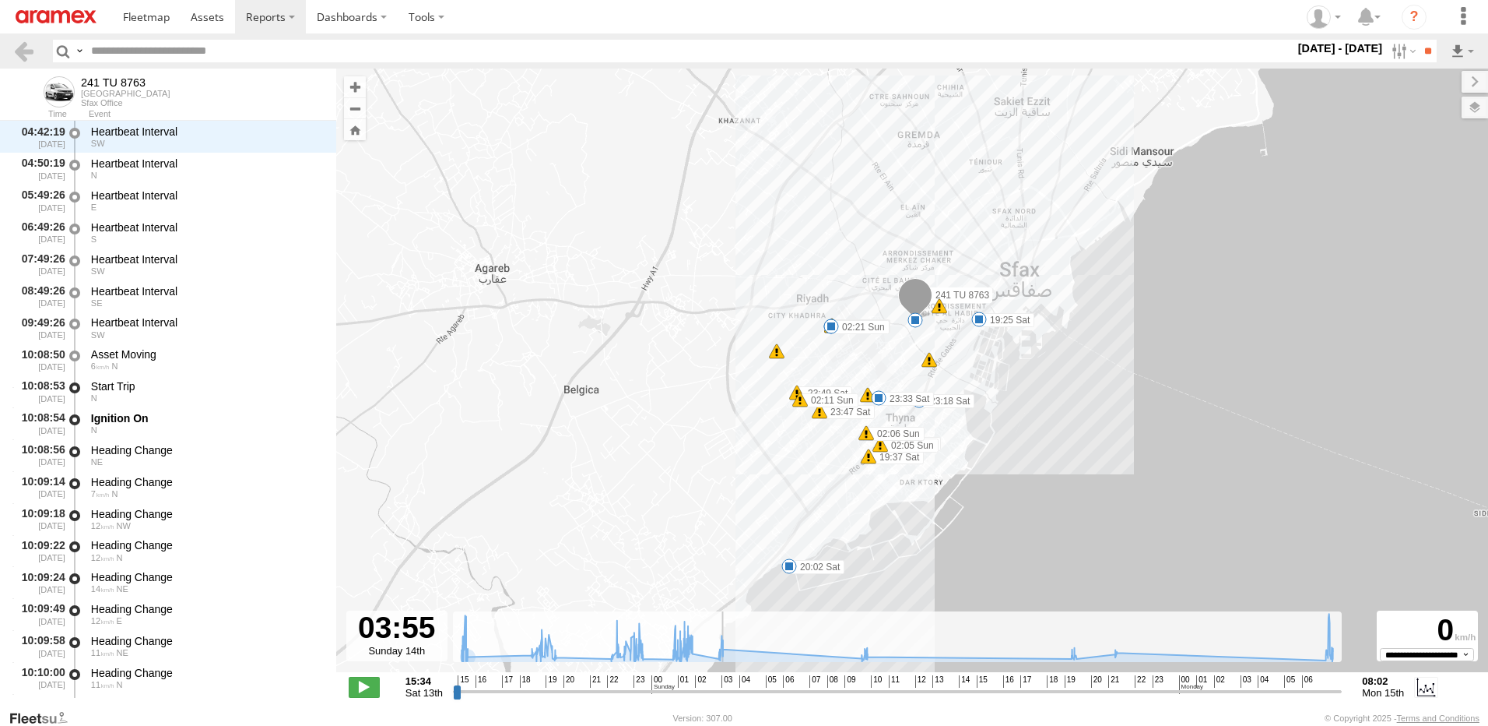
scroll to position [17463, 0]
drag, startPoint x: 455, startPoint y: 692, endPoint x: 880, endPoint y: 701, distance: 425.1
click at [880, 698] on input "range" at bounding box center [897, 691] width 889 height 15
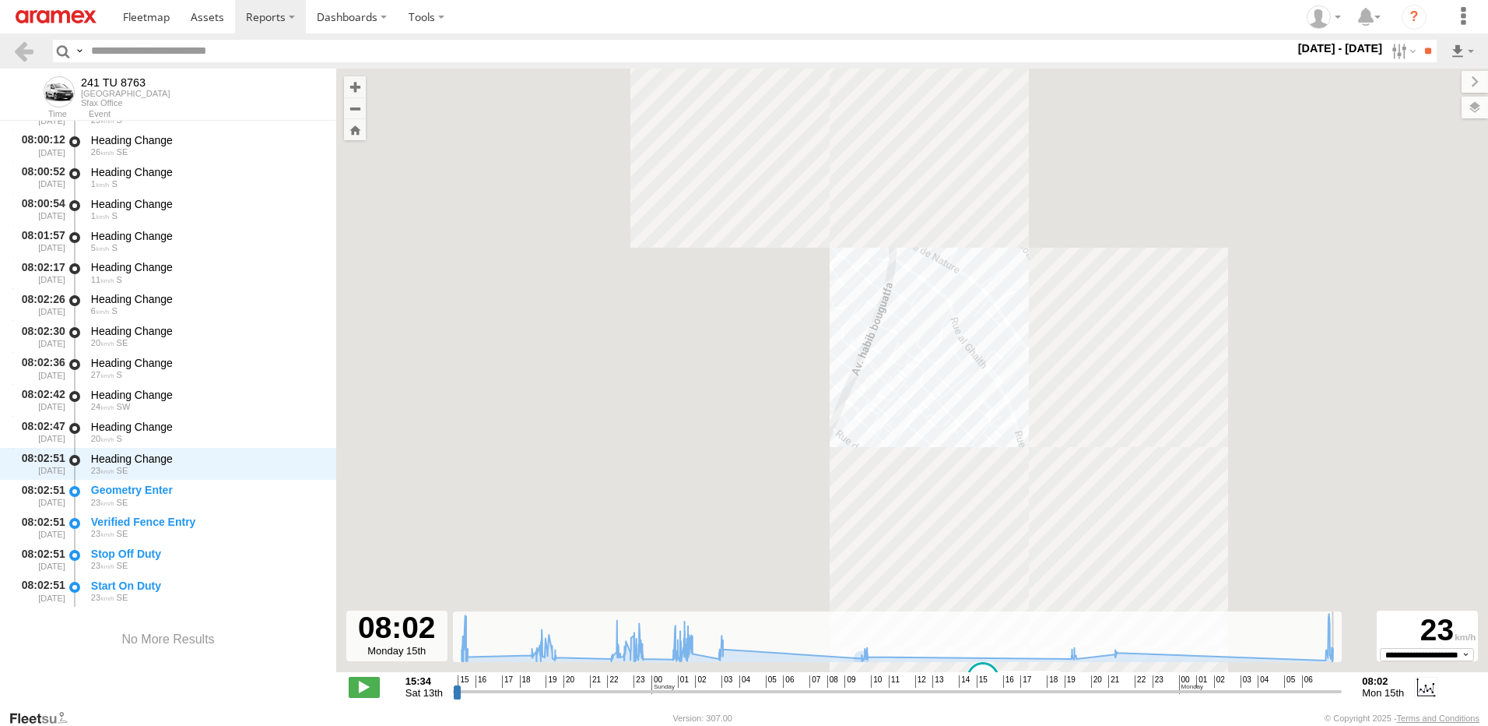
drag, startPoint x: 881, startPoint y: 689, endPoint x: 1344, endPoint y: 705, distance: 462.7
type input "**********"
click at [1342, 698] on input "range" at bounding box center [897, 691] width 889 height 15
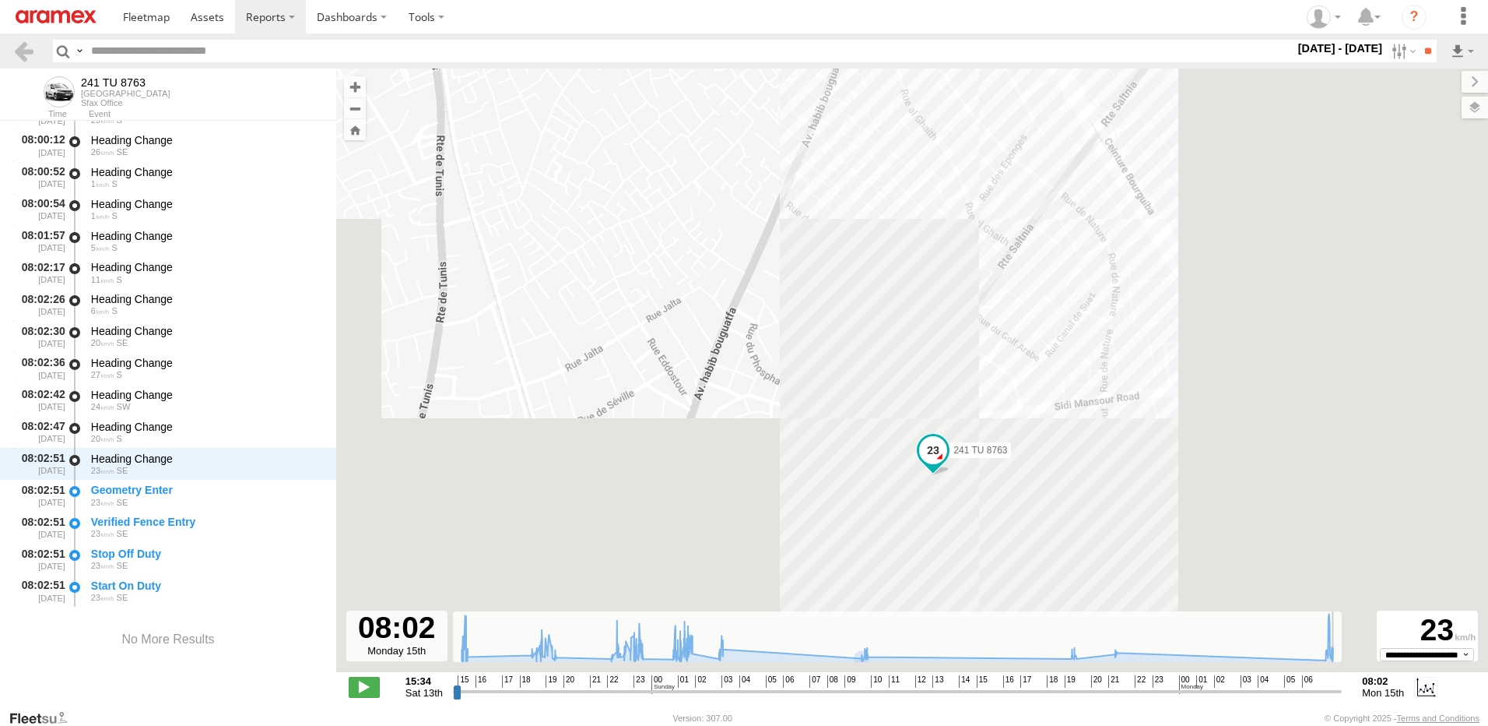
scroll to position [22957, 0]
